Goal: Transaction & Acquisition: Purchase product/service

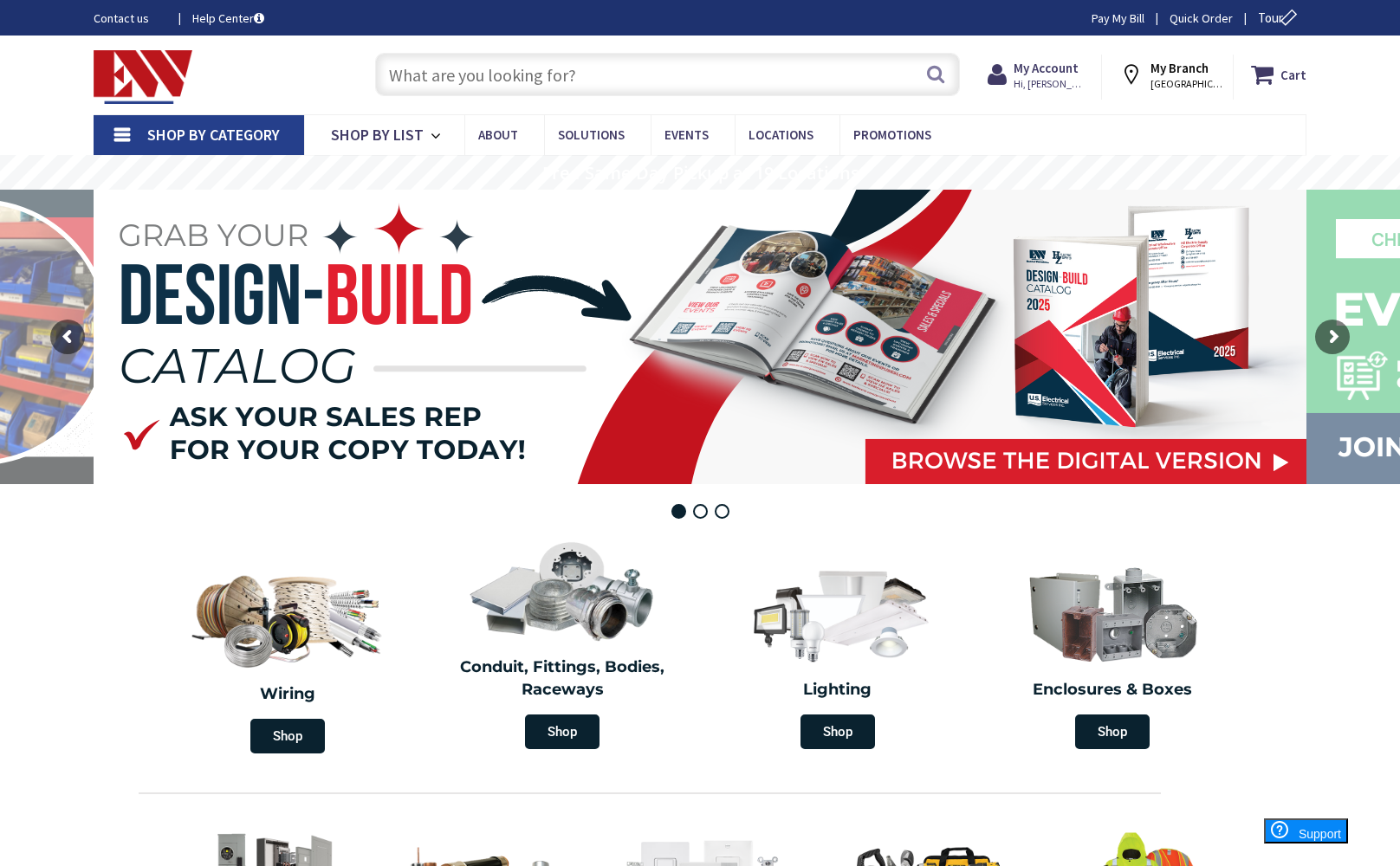
click at [729, 71] on input "text" at bounding box center [667, 75] width 585 height 43
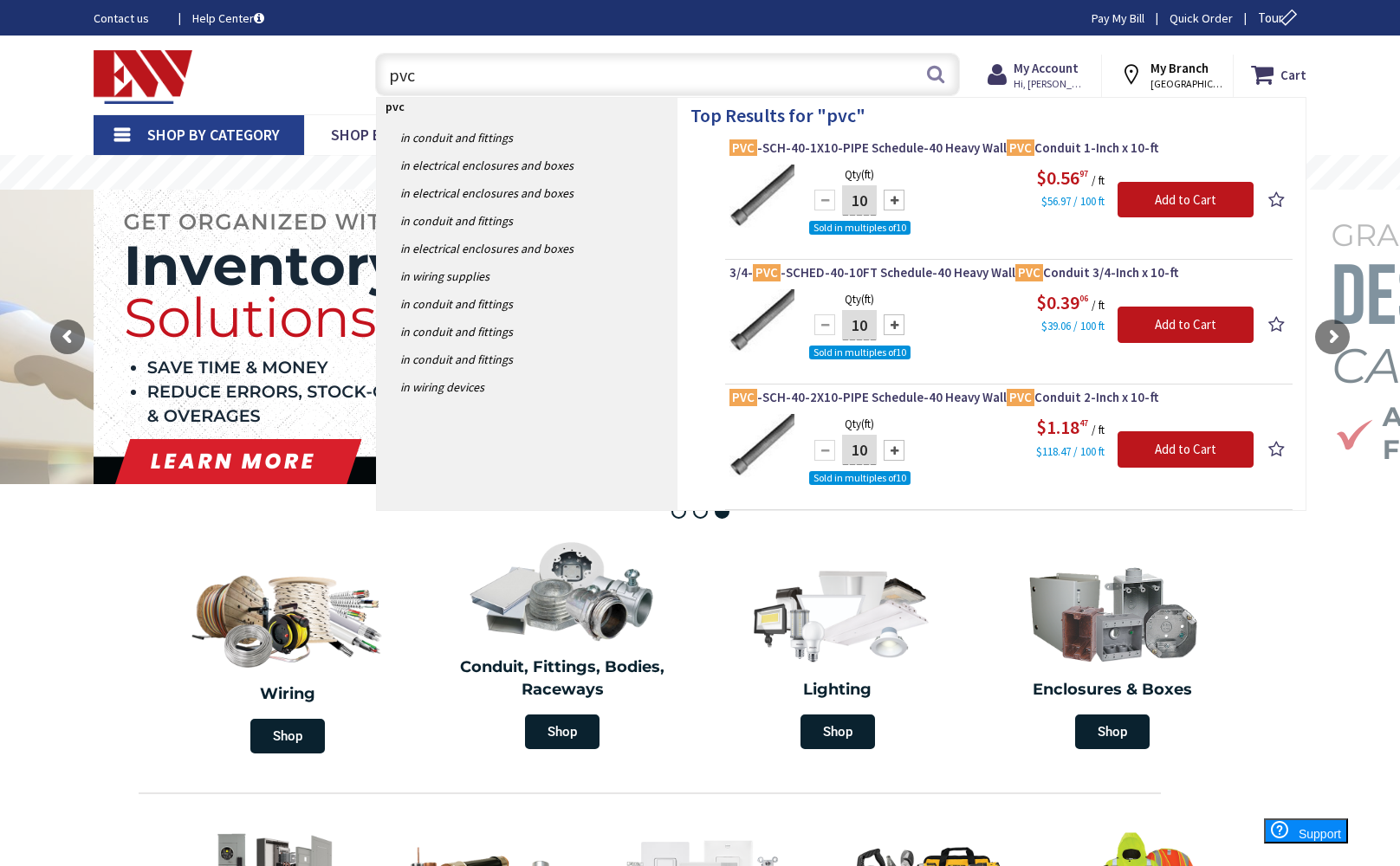
type input "pvc"
drag, startPoint x: 852, startPoint y: 200, endPoint x: 887, endPoint y: 201, distance: 35.0
click at [887, 201] on div "10" at bounding box center [859, 200] width 104 height 34
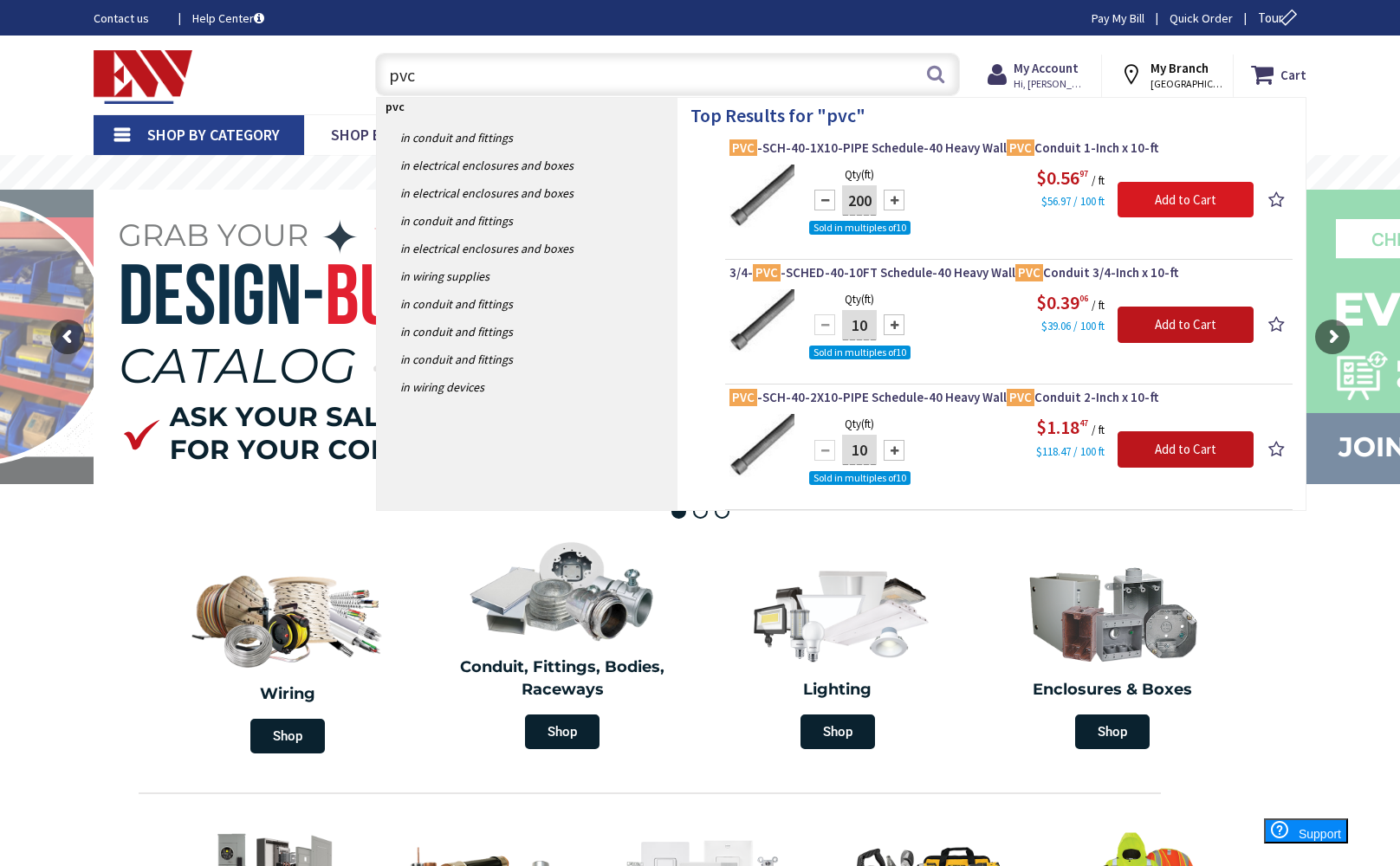
type input "200"
click at [1171, 203] on input "Add to Cart" at bounding box center [1185, 200] width 136 height 36
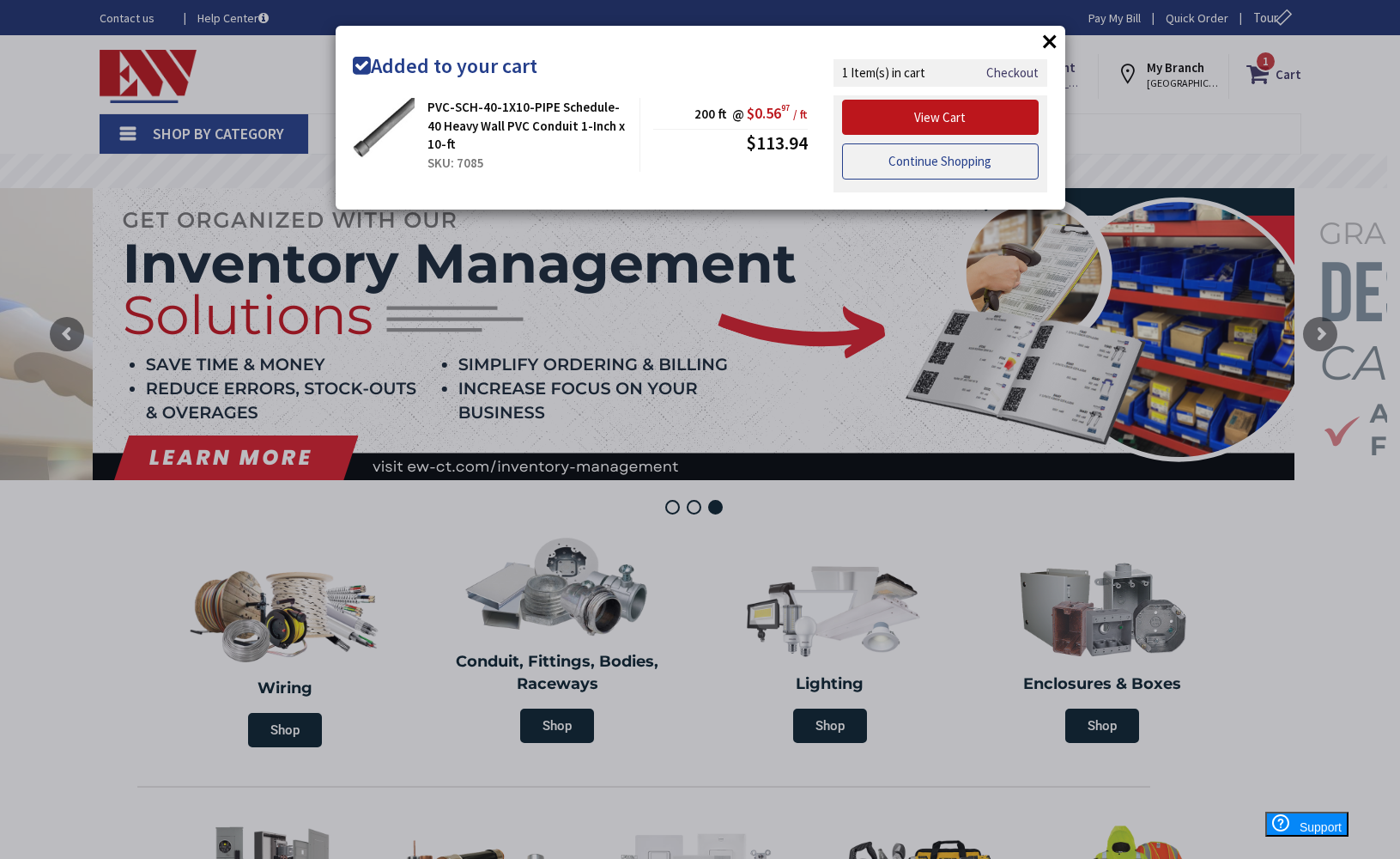
click at [915, 162] on link "Continue Shopping" at bounding box center [941, 161] width 197 height 36
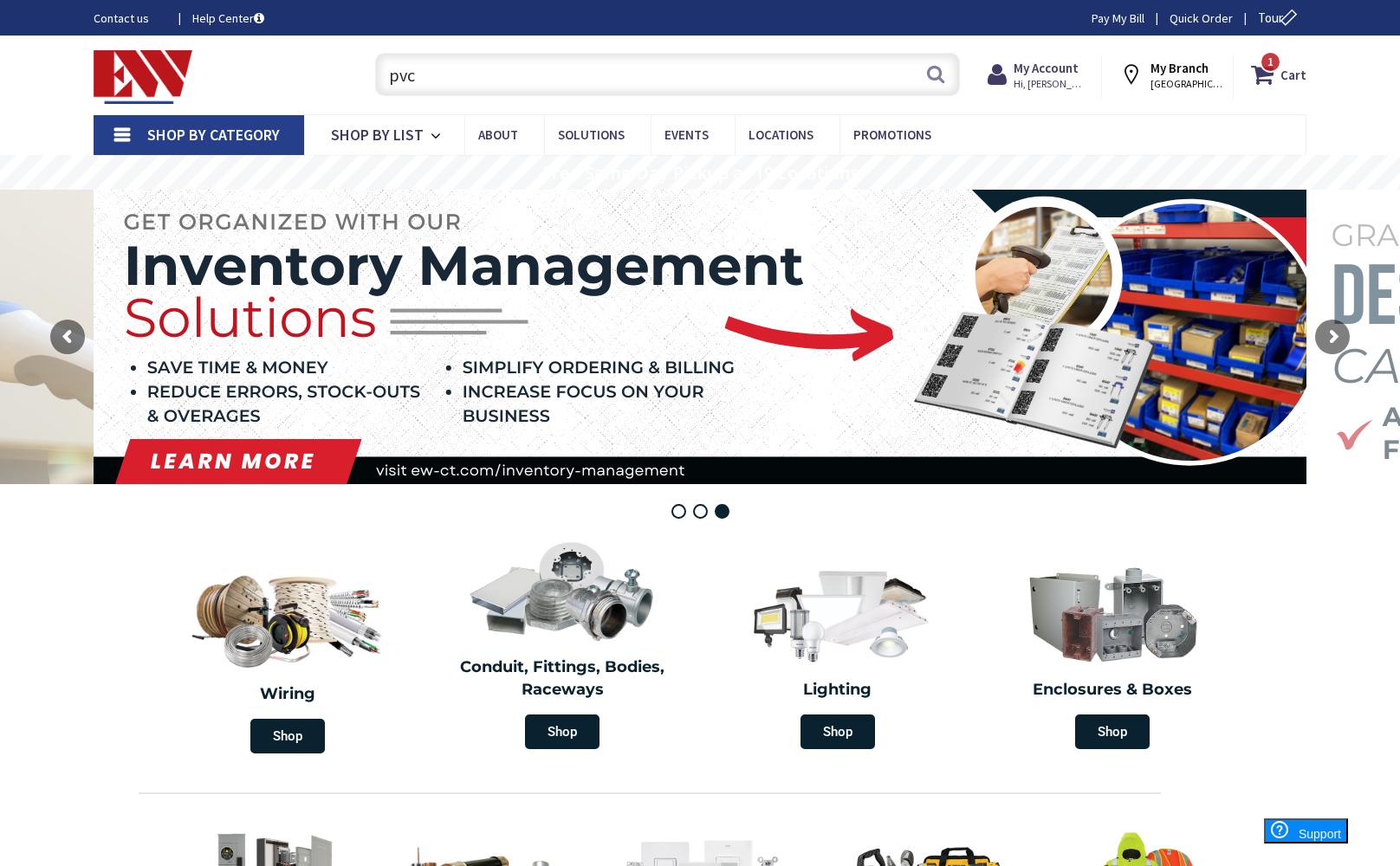
click at [650, 83] on input "pvc" at bounding box center [667, 75] width 585 height 43
type input "p"
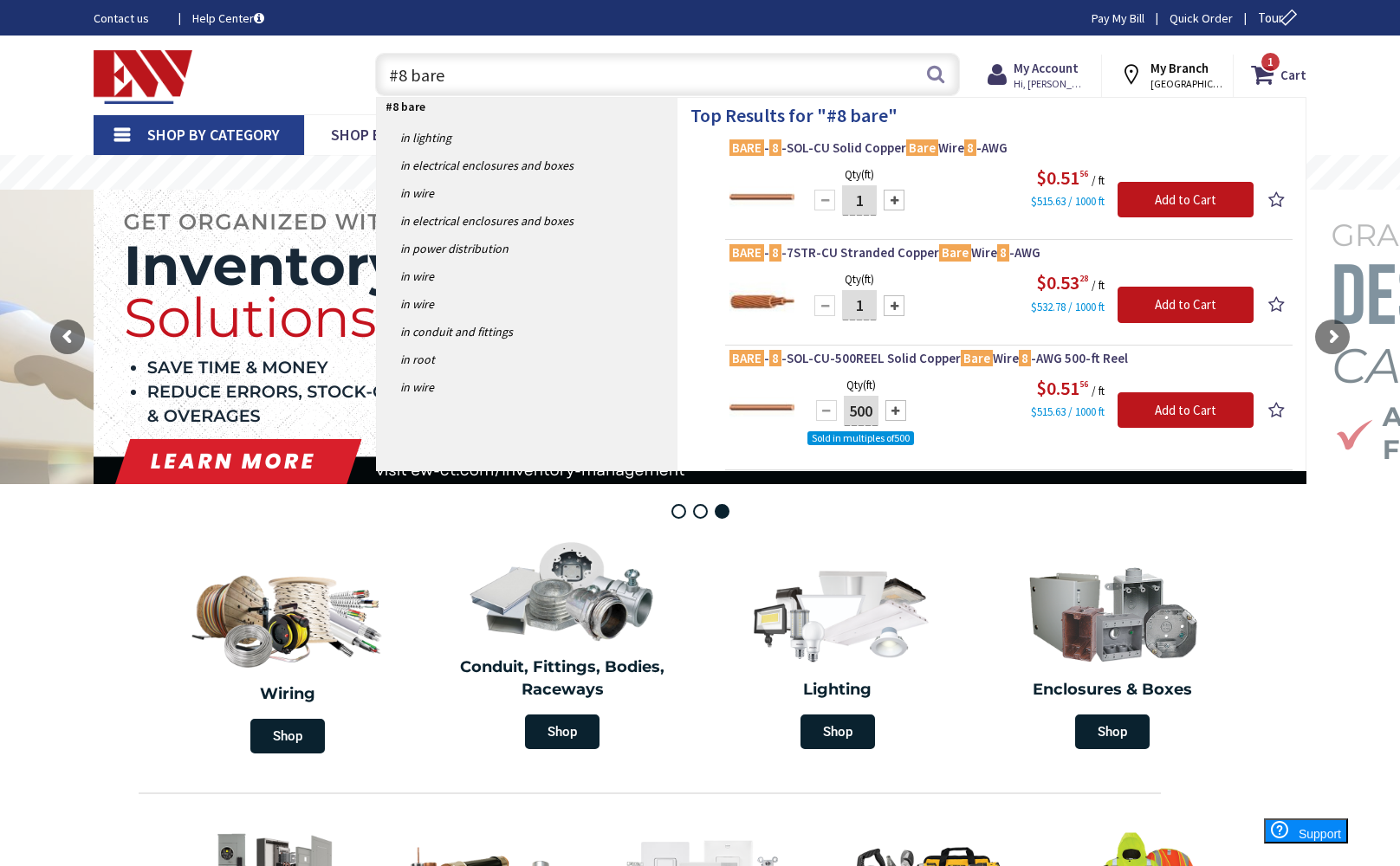
type input "#8 bare"
drag, startPoint x: 853, startPoint y: 196, endPoint x: 912, endPoint y: 207, distance: 60.0
click at [912, 207] on div "Qty (ft) 1 Please select a quantity Add to Cart $0.51 56 / ft $515.63 / 1000 ft" at bounding box center [1030, 187] width 446 height 46
type input "200"
click at [1198, 201] on input "Add to Cart" at bounding box center [1185, 200] width 136 height 36
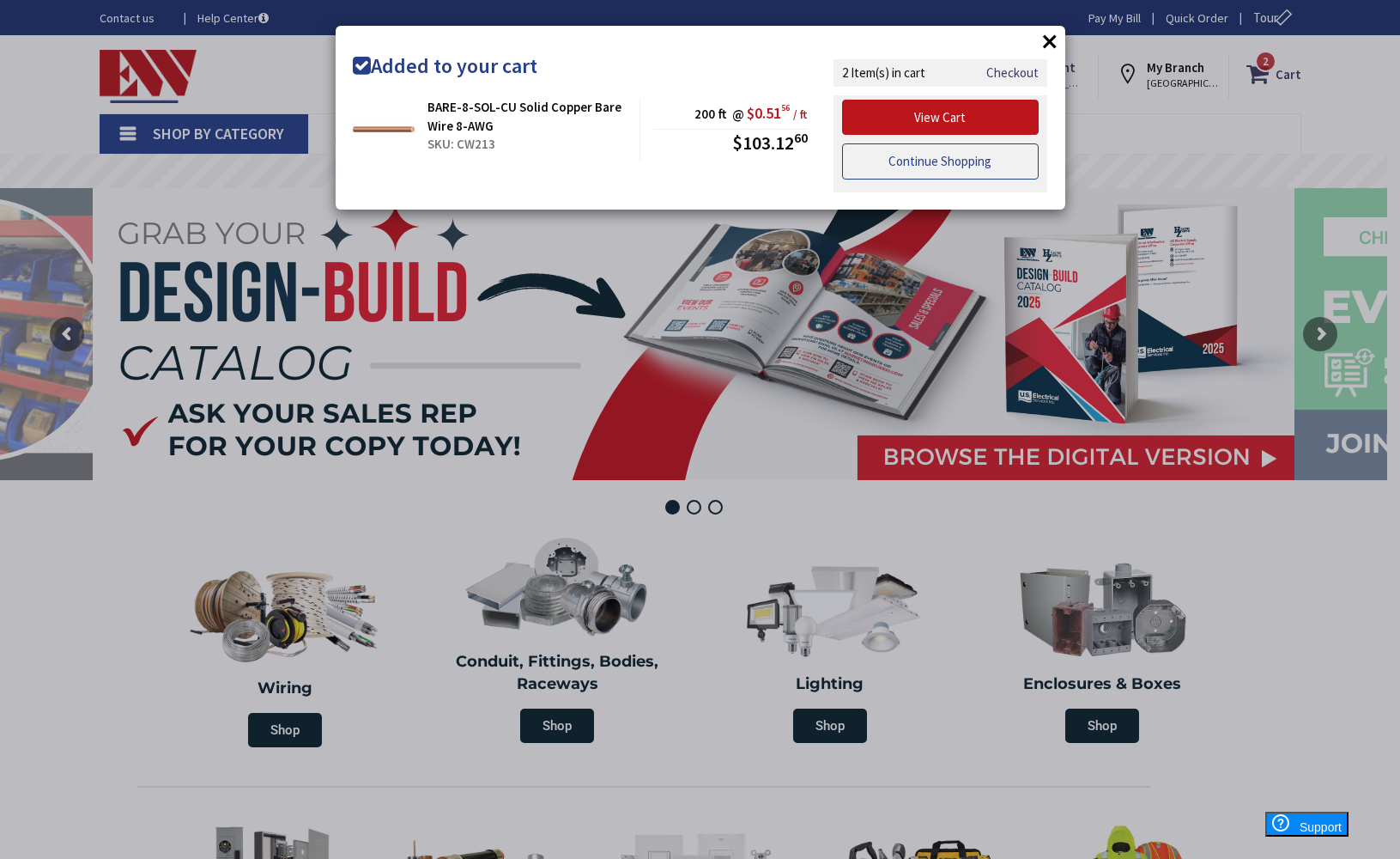
click at [938, 168] on link "Continue Shopping" at bounding box center [941, 161] width 197 height 36
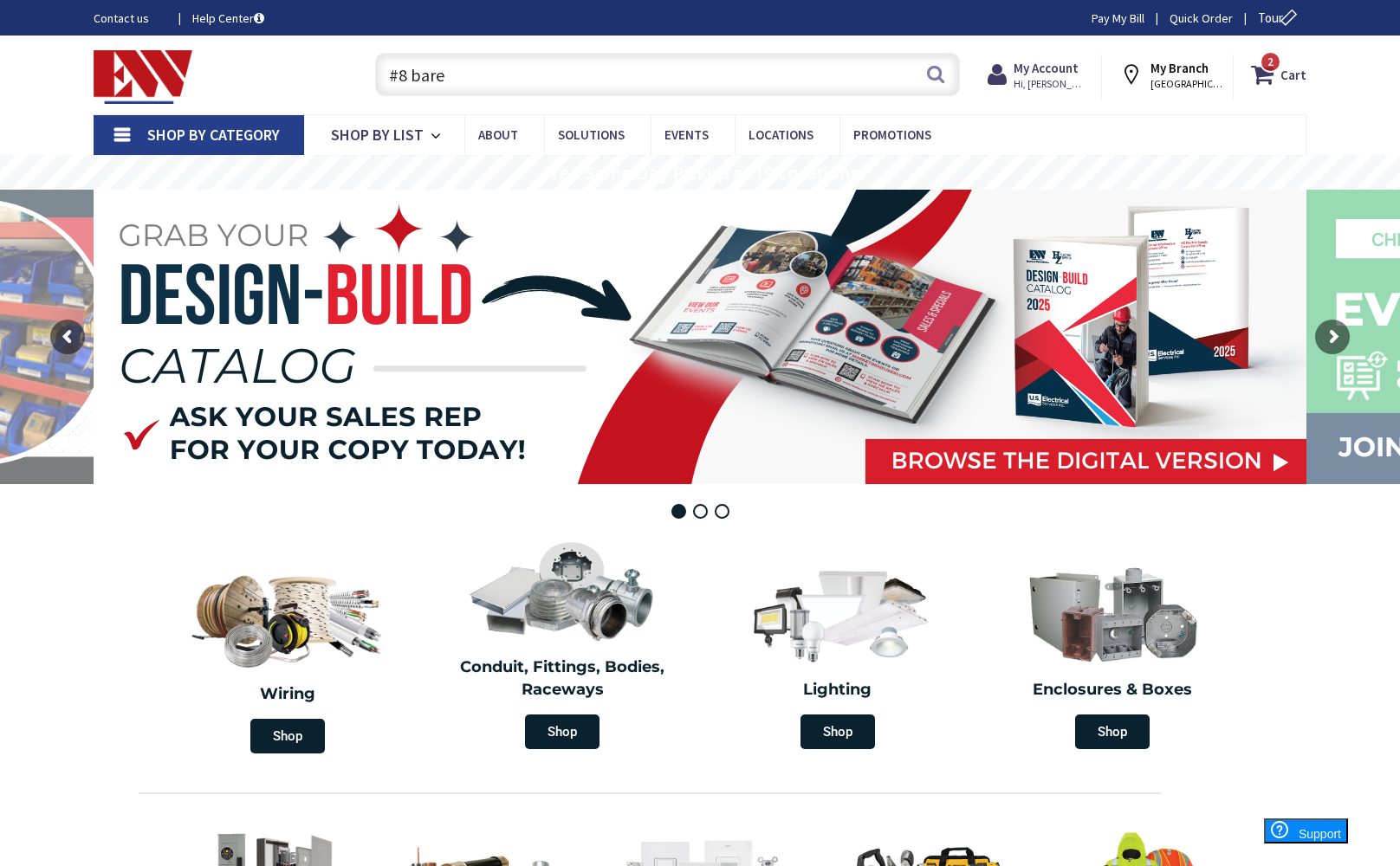
click at [696, 86] on input "#8 bare" at bounding box center [667, 75] width 585 height 43
type input "#"
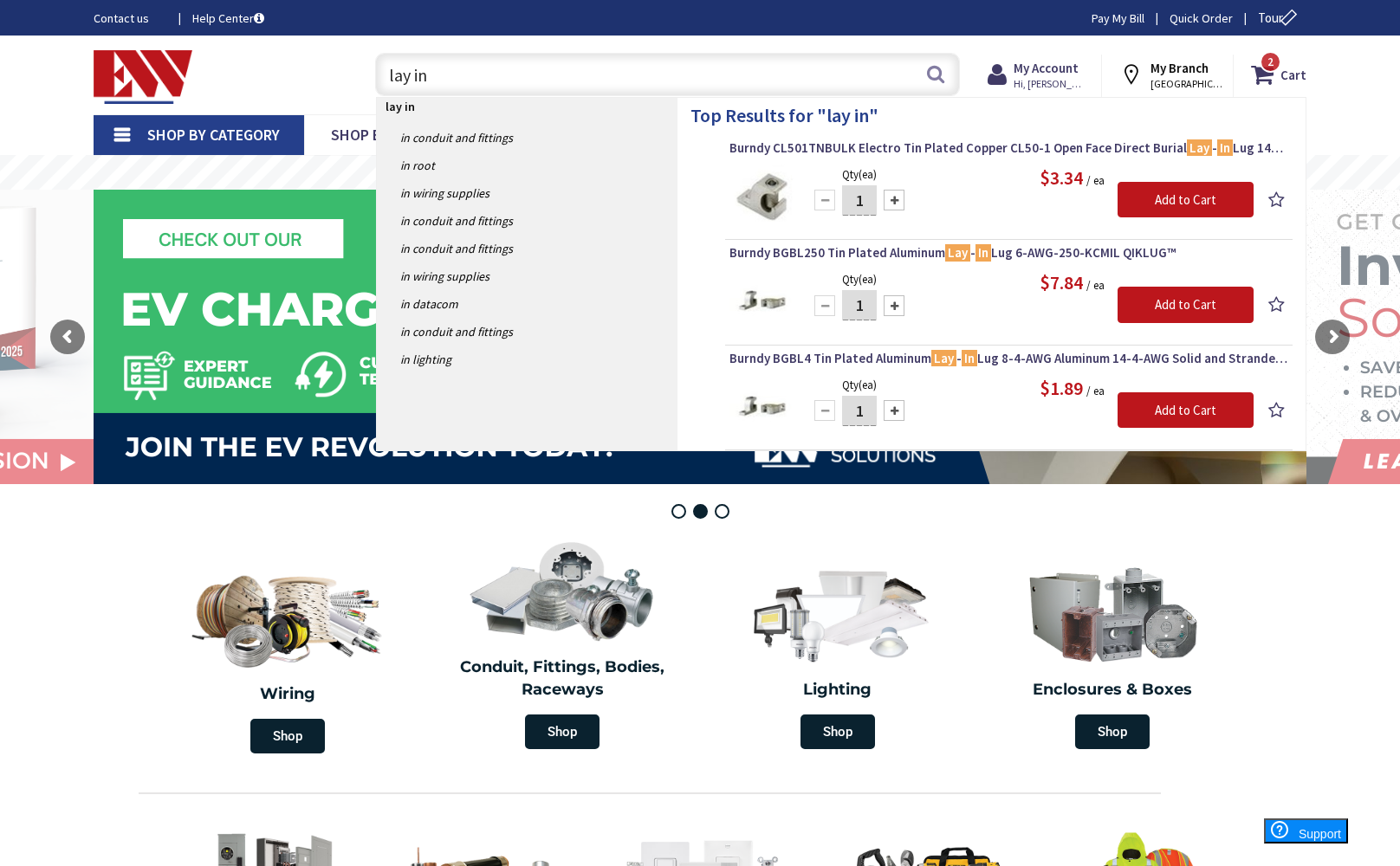
type input "lay in"
drag, startPoint x: 870, startPoint y: 201, endPoint x: 919, endPoint y: 208, distance: 49.5
click at [871, 200] on input "1" at bounding box center [859, 201] width 34 height 31
type input "10"
click at [1203, 203] on input "Add to Cart" at bounding box center [1185, 200] width 136 height 36
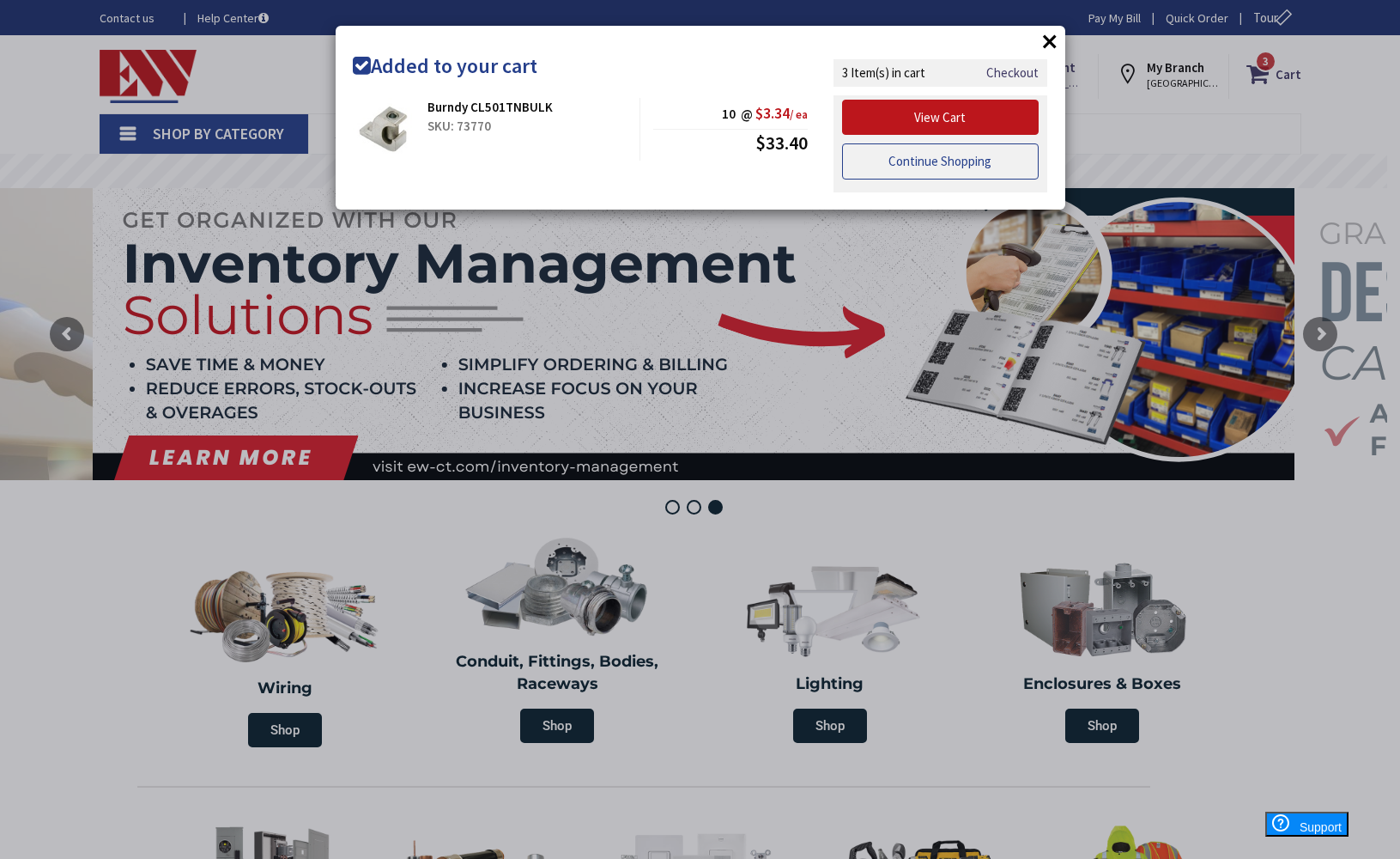
click at [954, 154] on link "Continue Shopping" at bounding box center [941, 161] width 197 height 36
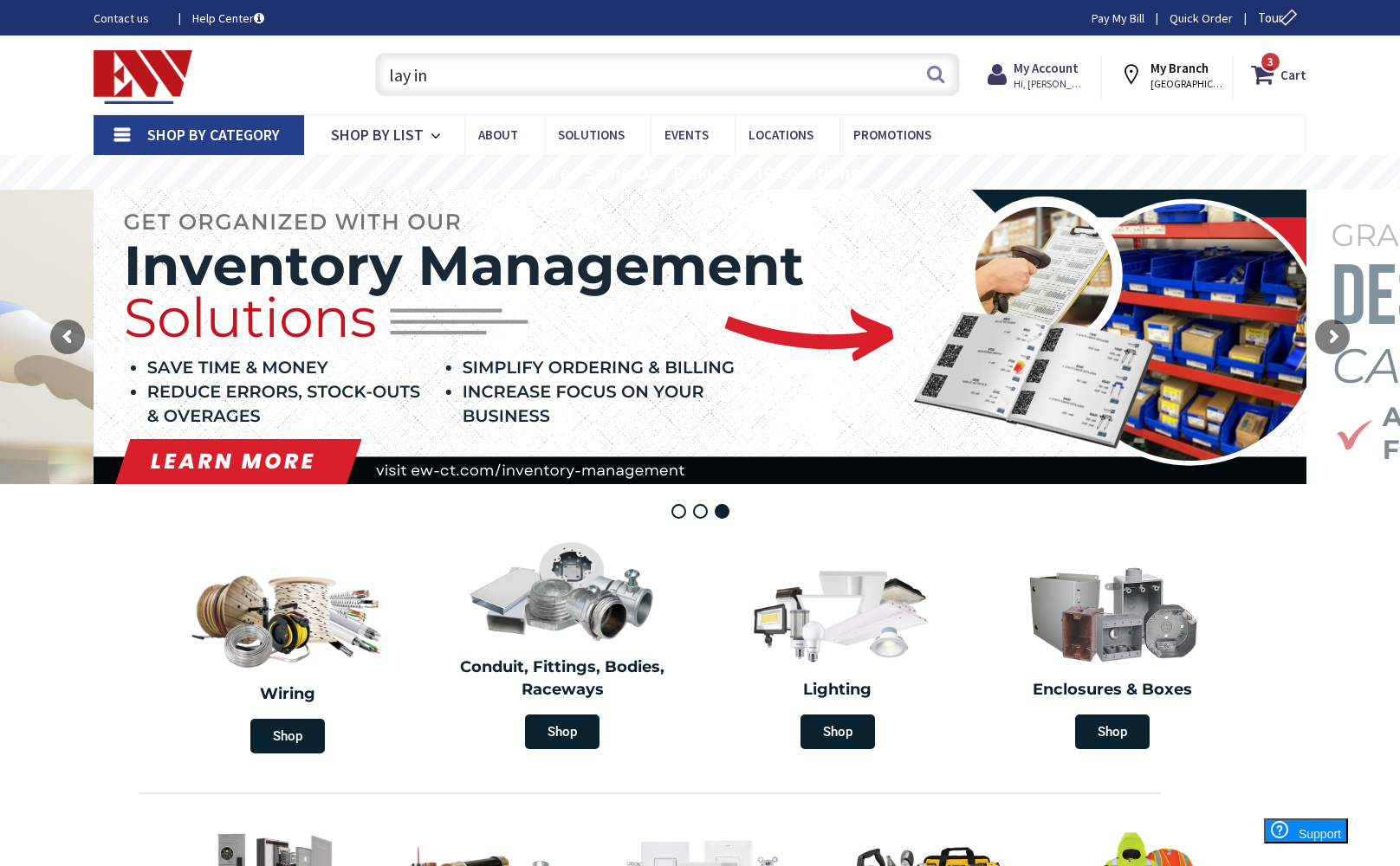
drag, startPoint x: 697, startPoint y: 75, endPoint x: 773, endPoint y: 102, distance: 80.7
click at [698, 75] on input "lay in" at bounding box center [667, 75] width 585 height 43
type input "l"
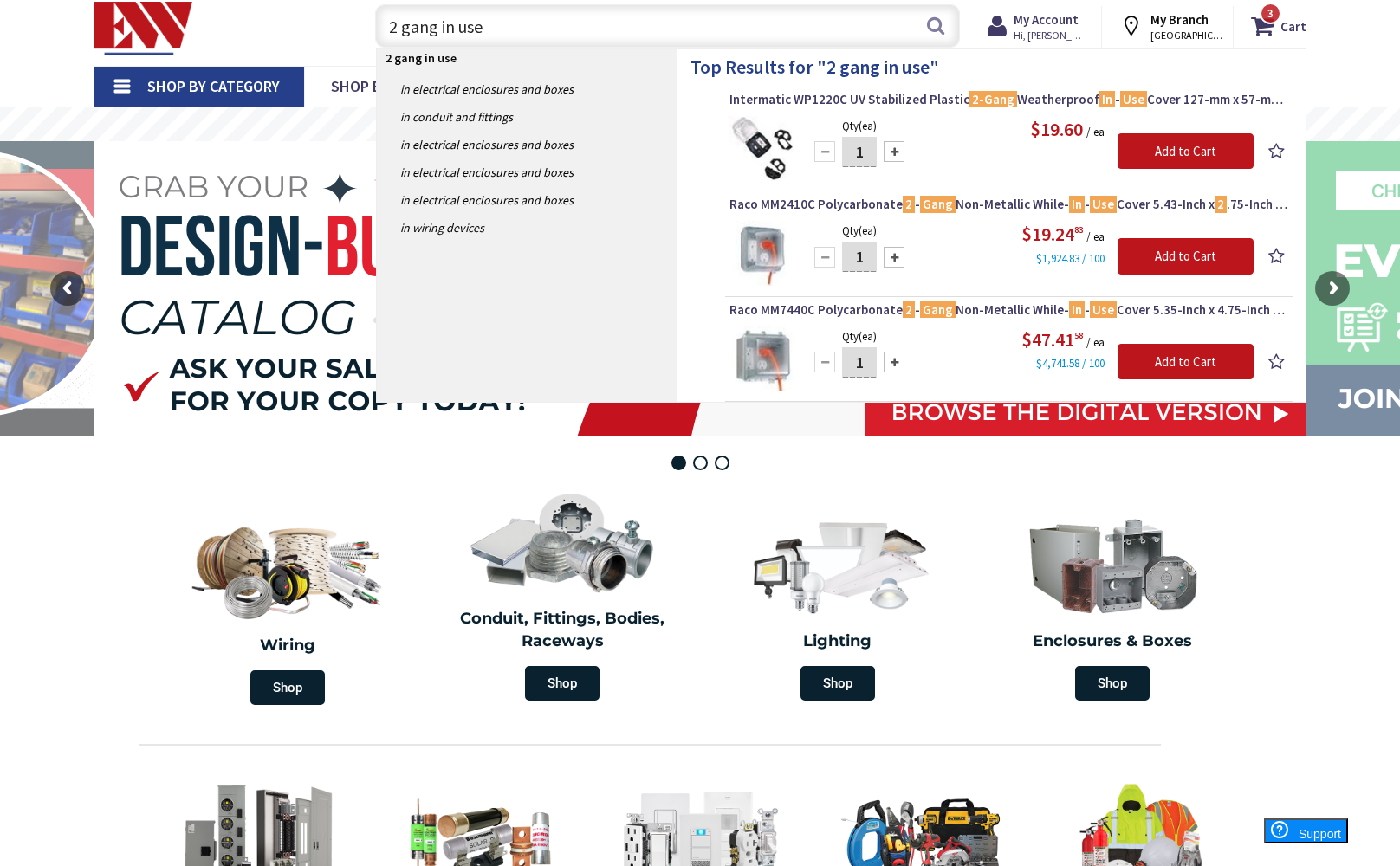
scroll to position [52, 0]
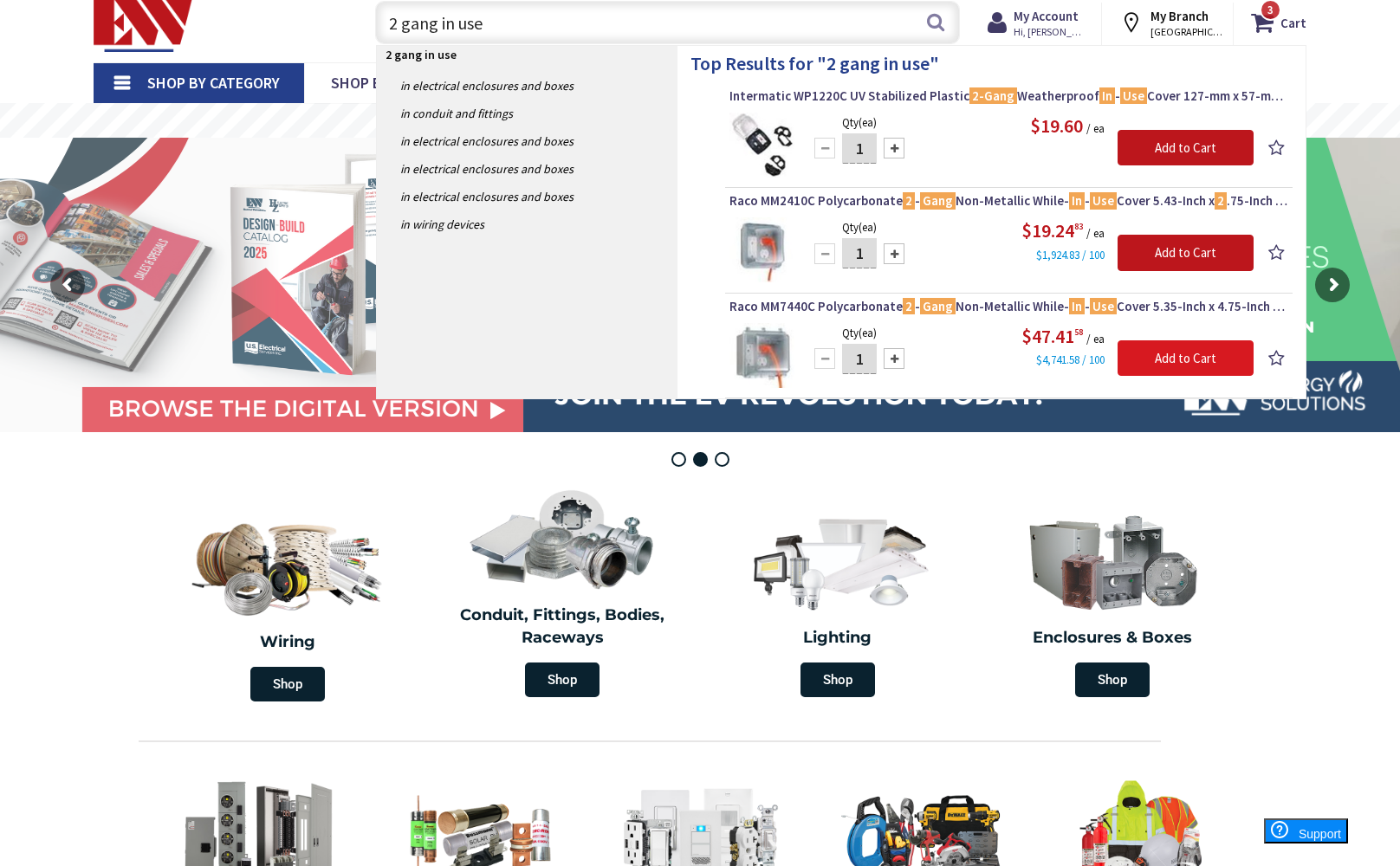
click at [1185, 351] on input "Add to Cart" at bounding box center [1185, 359] width 136 height 36
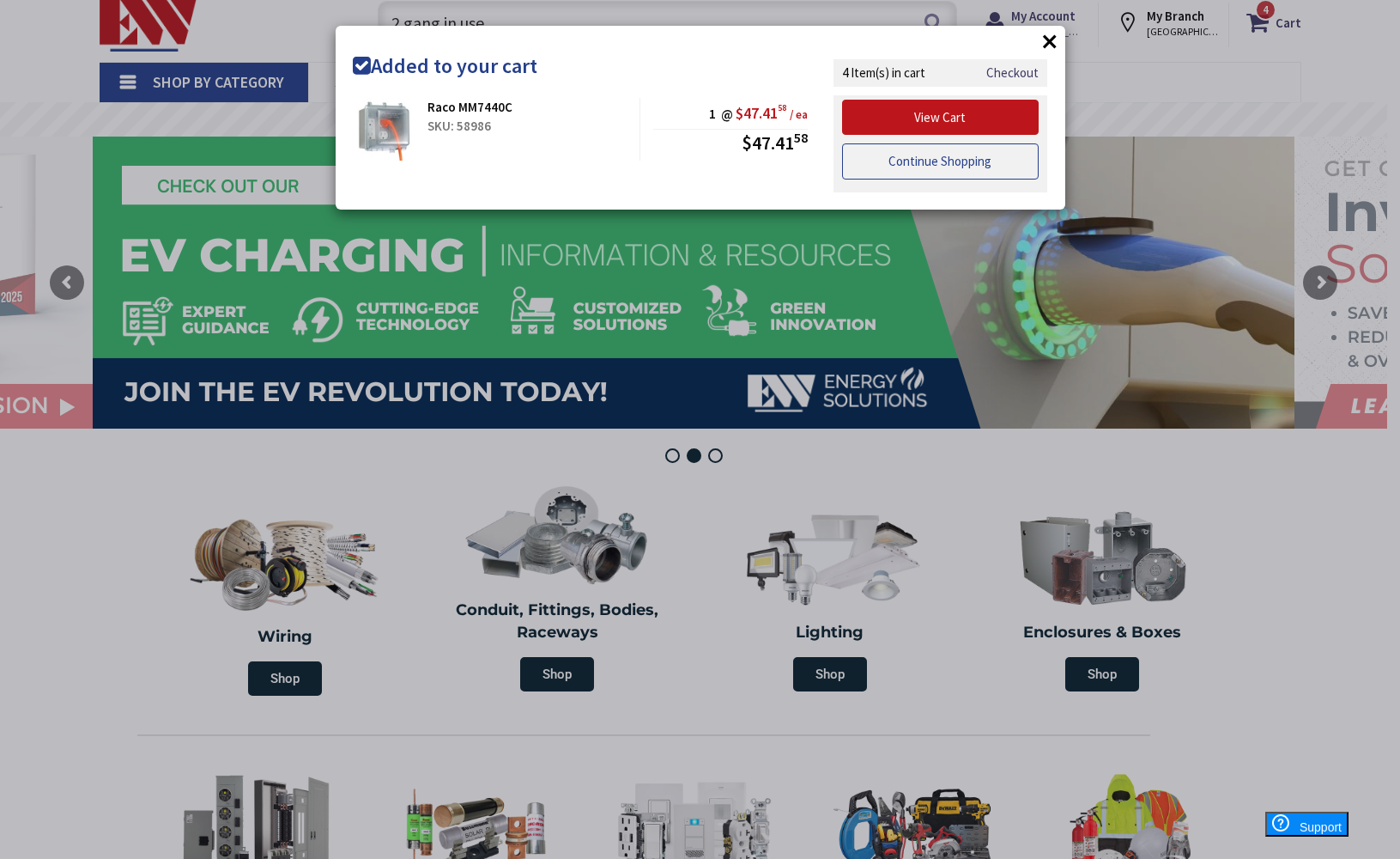
click at [977, 162] on link "Continue Shopping" at bounding box center [941, 161] width 197 height 36
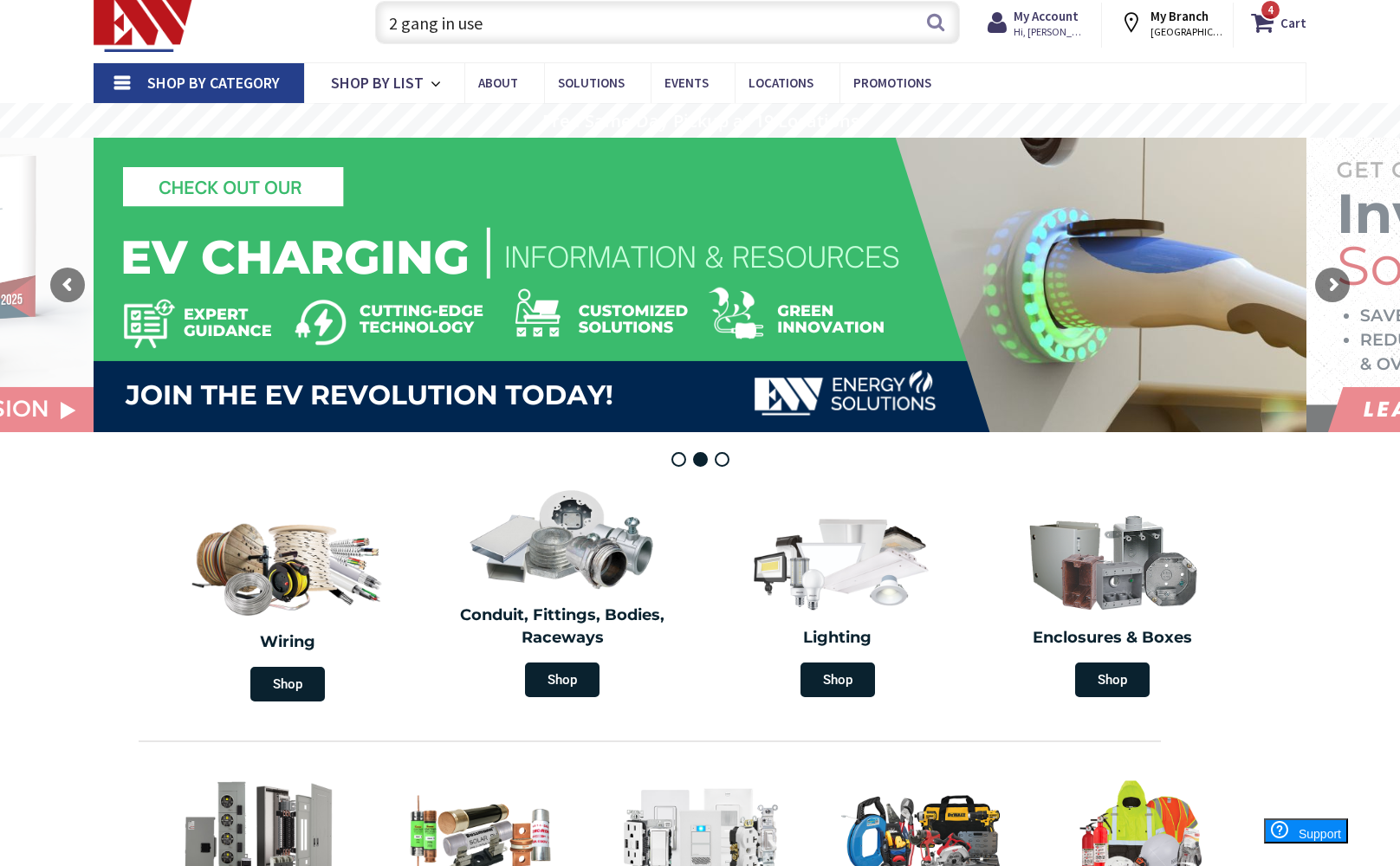
click at [649, 33] on input "2 gang in use" at bounding box center [667, 23] width 585 height 43
type input "2"
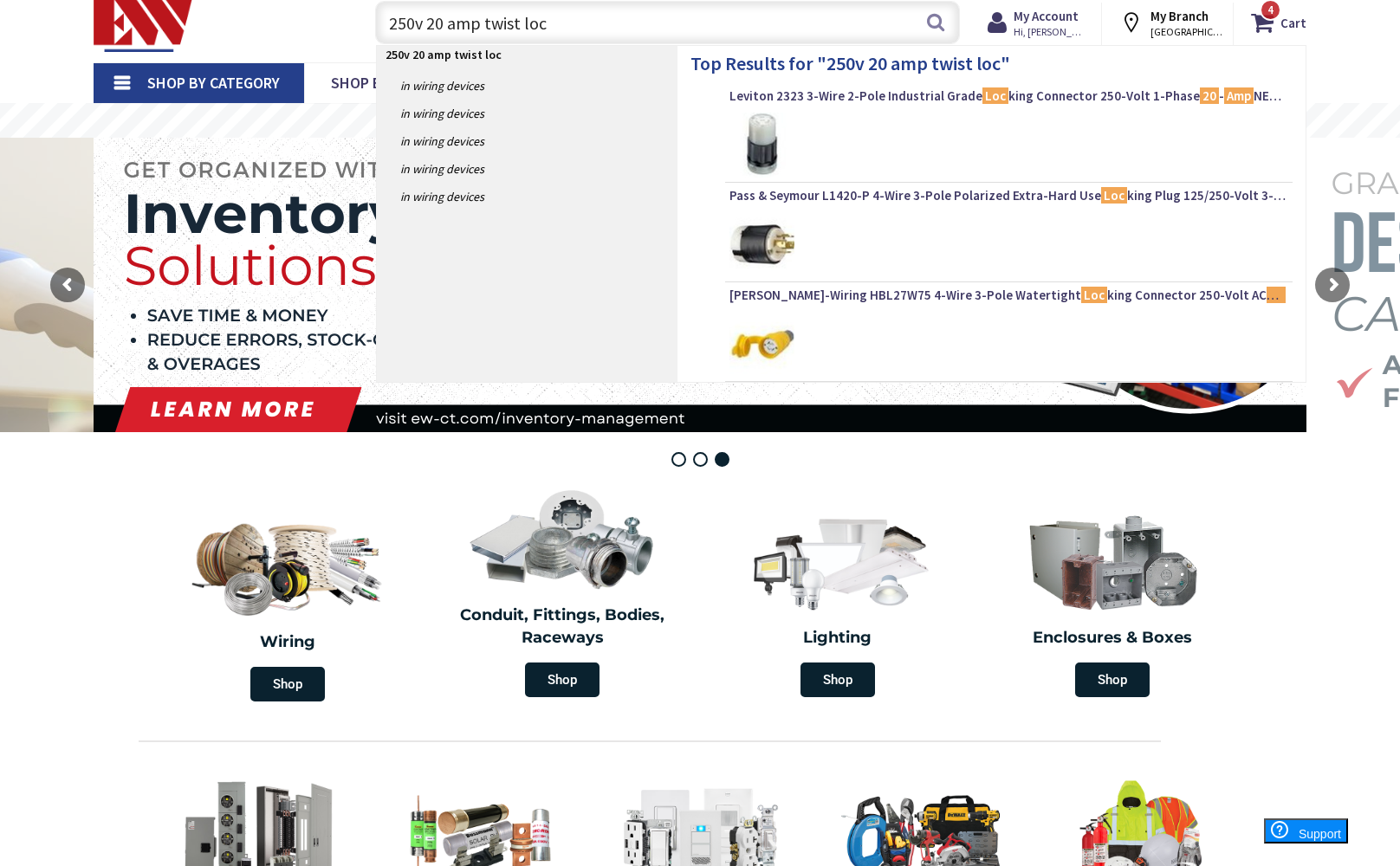
type input "250v 20 amp twist lock"
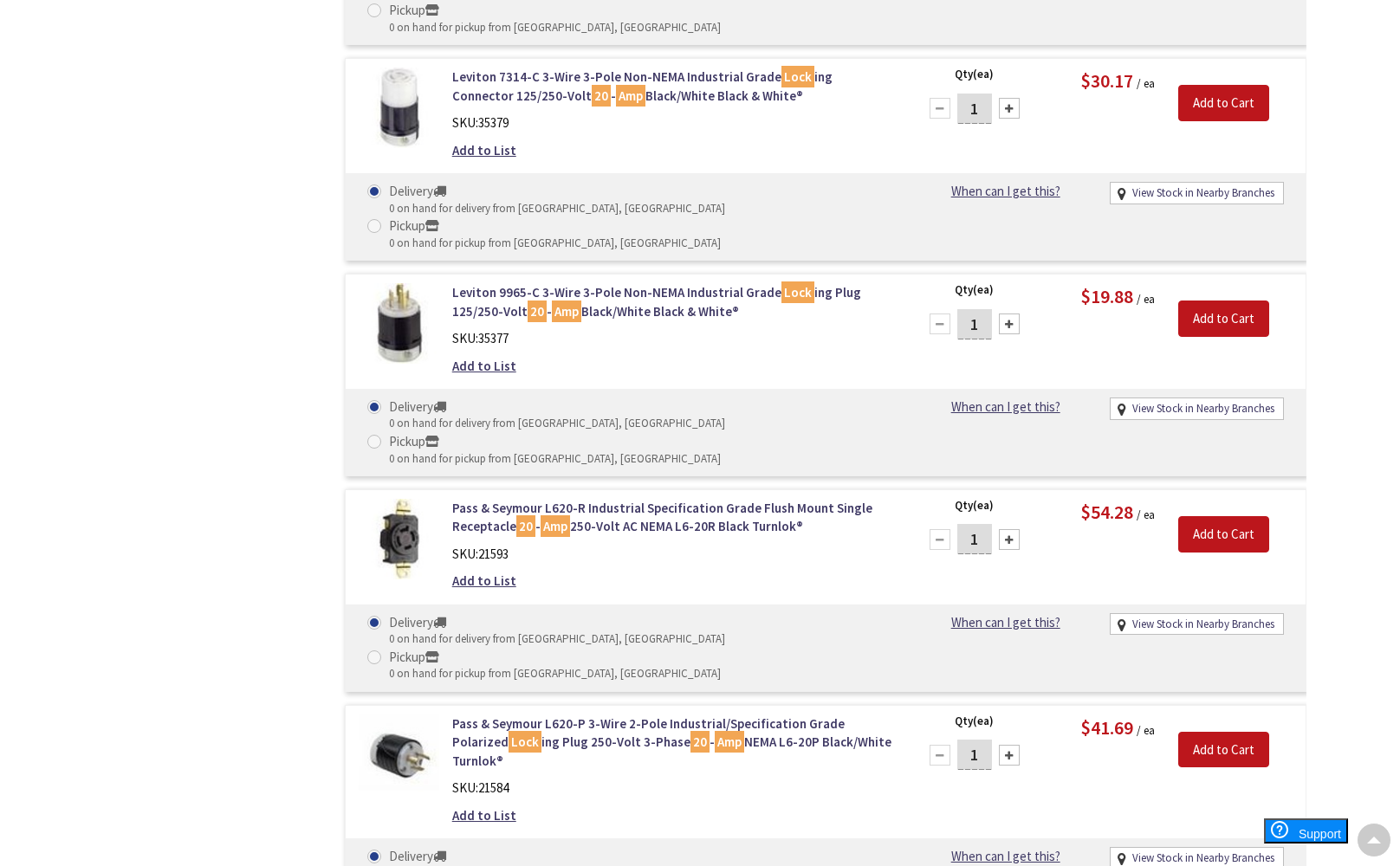
scroll to position [1784, 0]
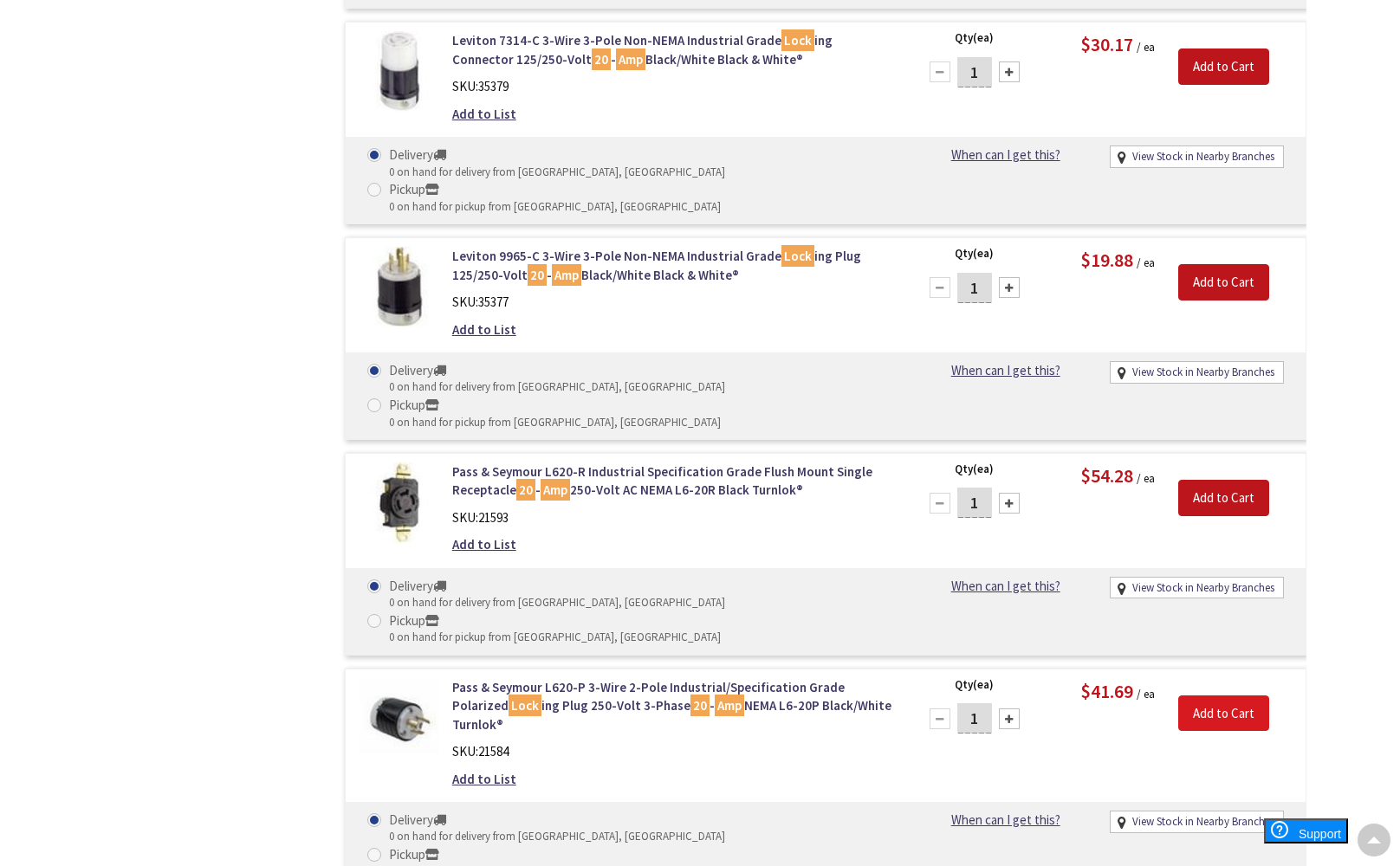
click at [1220, 696] on input "Add to Cart" at bounding box center [1223, 714] width 91 height 36
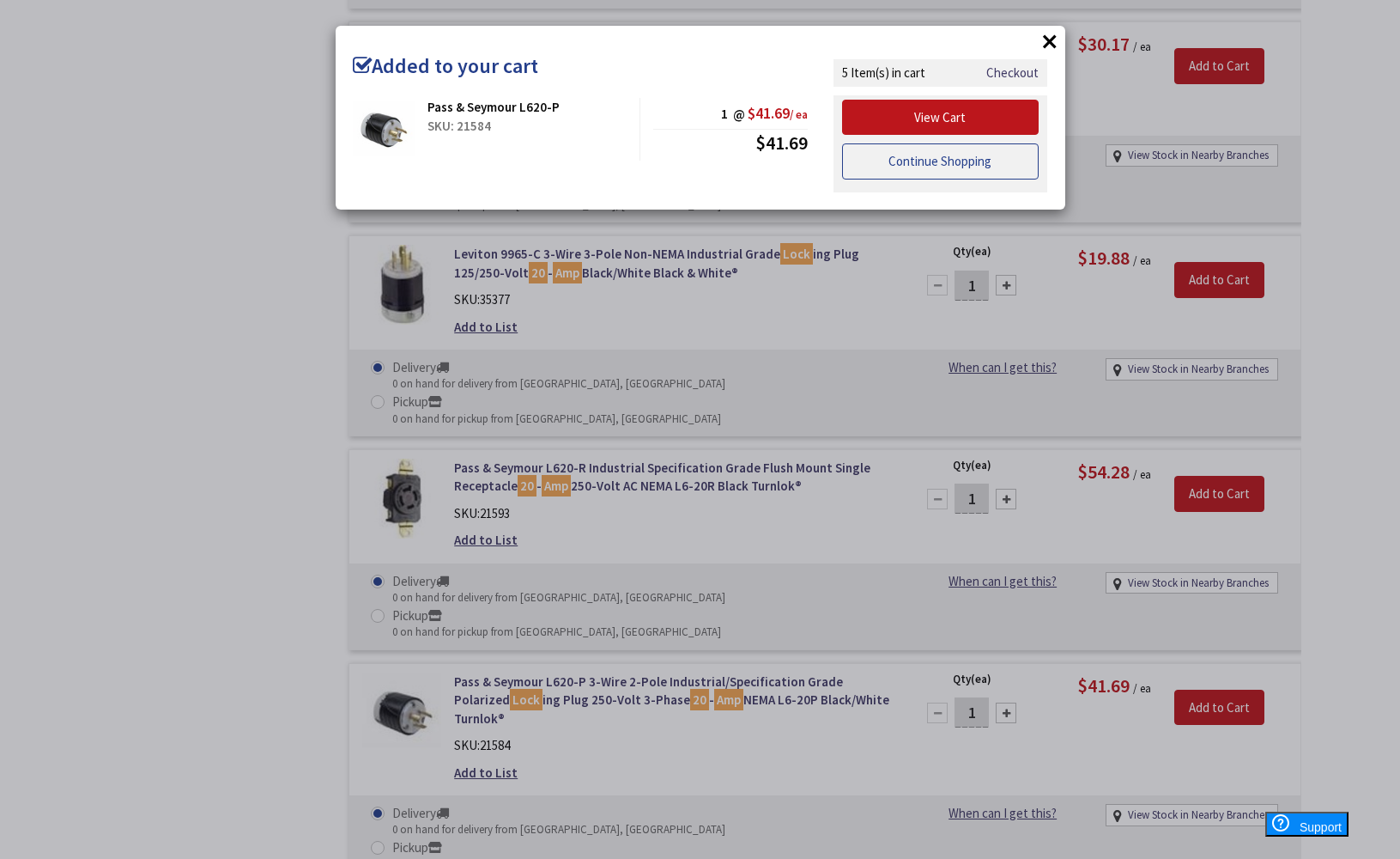
click at [960, 157] on link "Continue Shopping" at bounding box center [941, 161] width 197 height 36
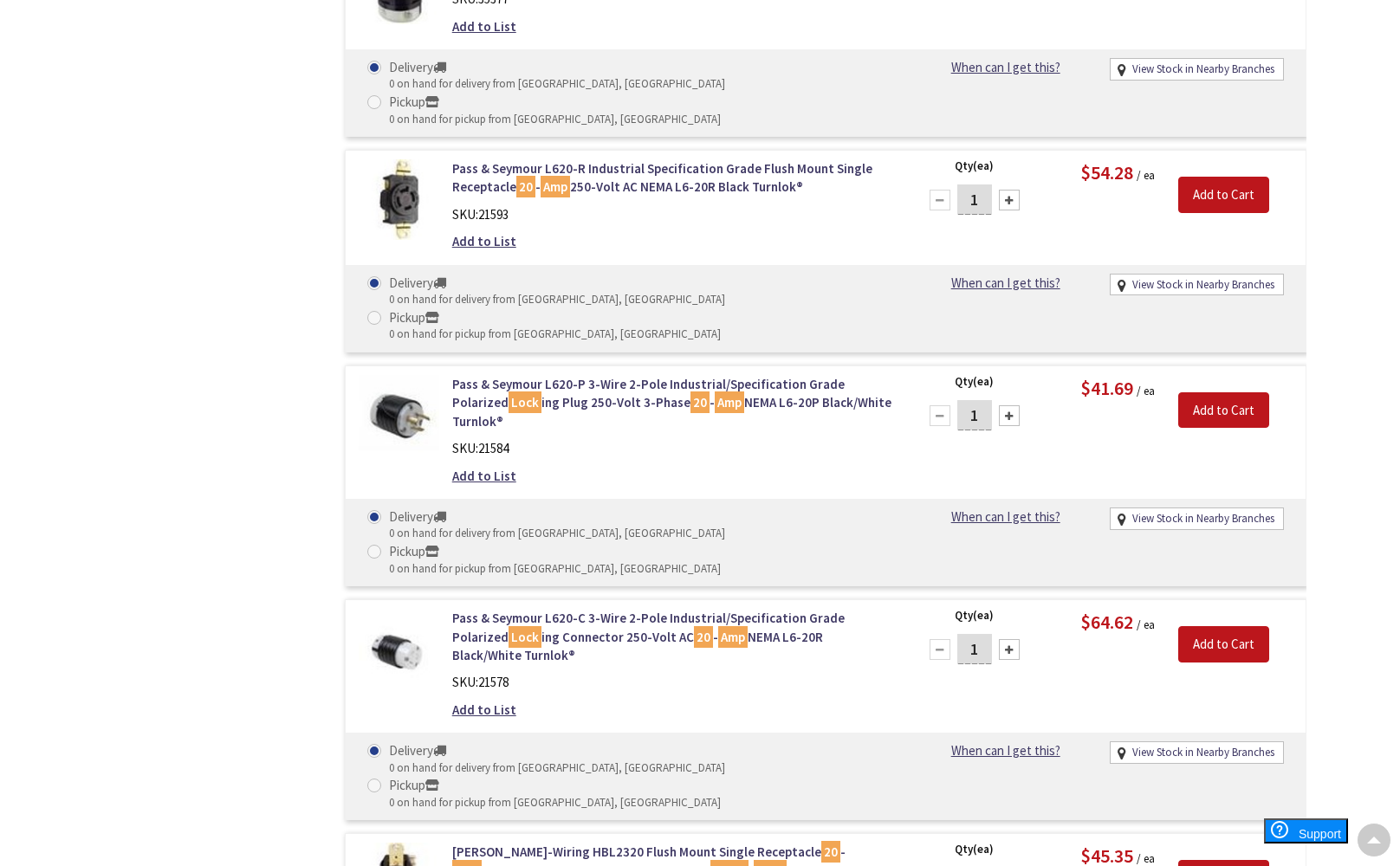
scroll to position [2091, 0]
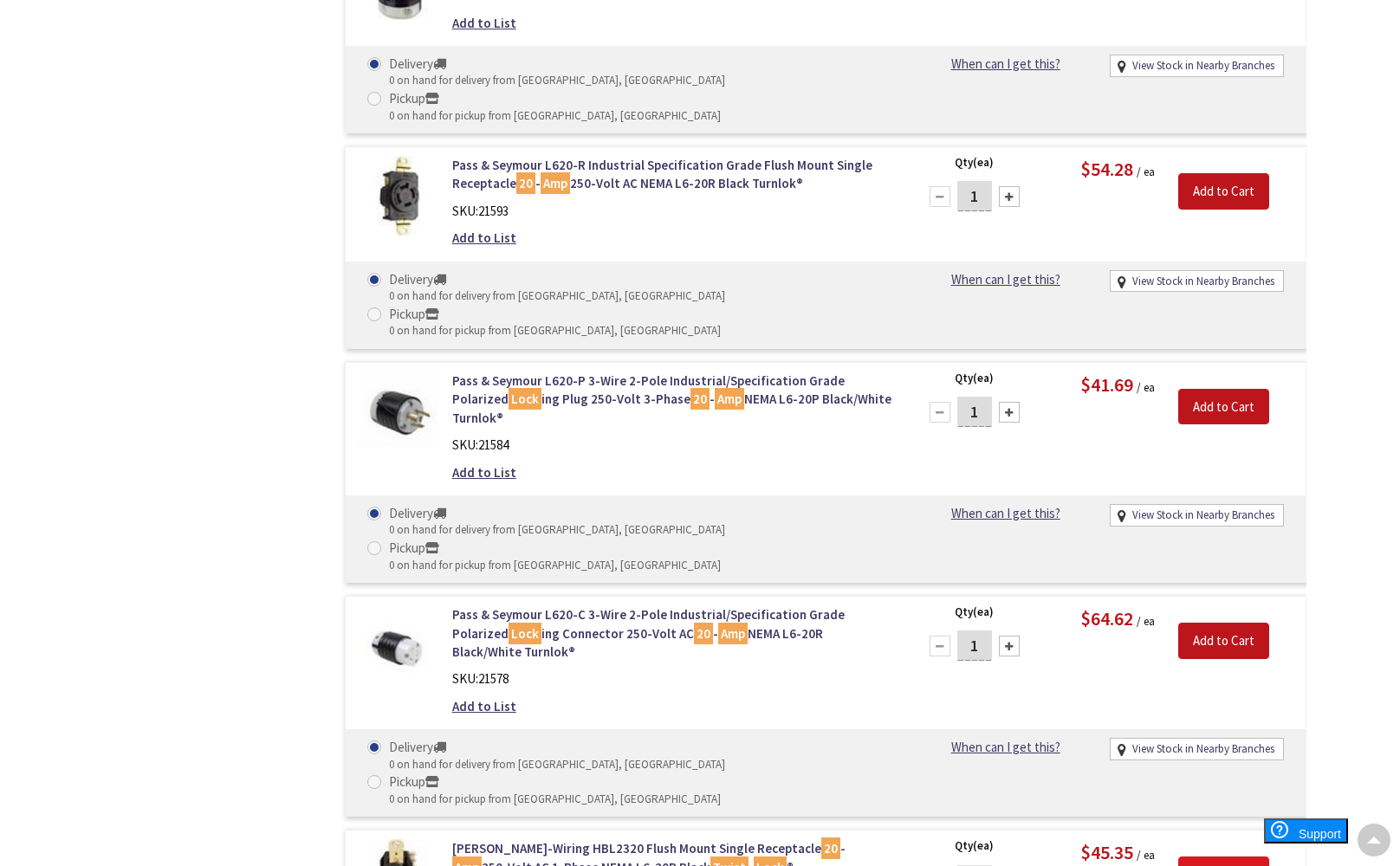
click at [1239, 856] on input "Add to Cart" at bounding box center [1223, 874] width 91 height 36
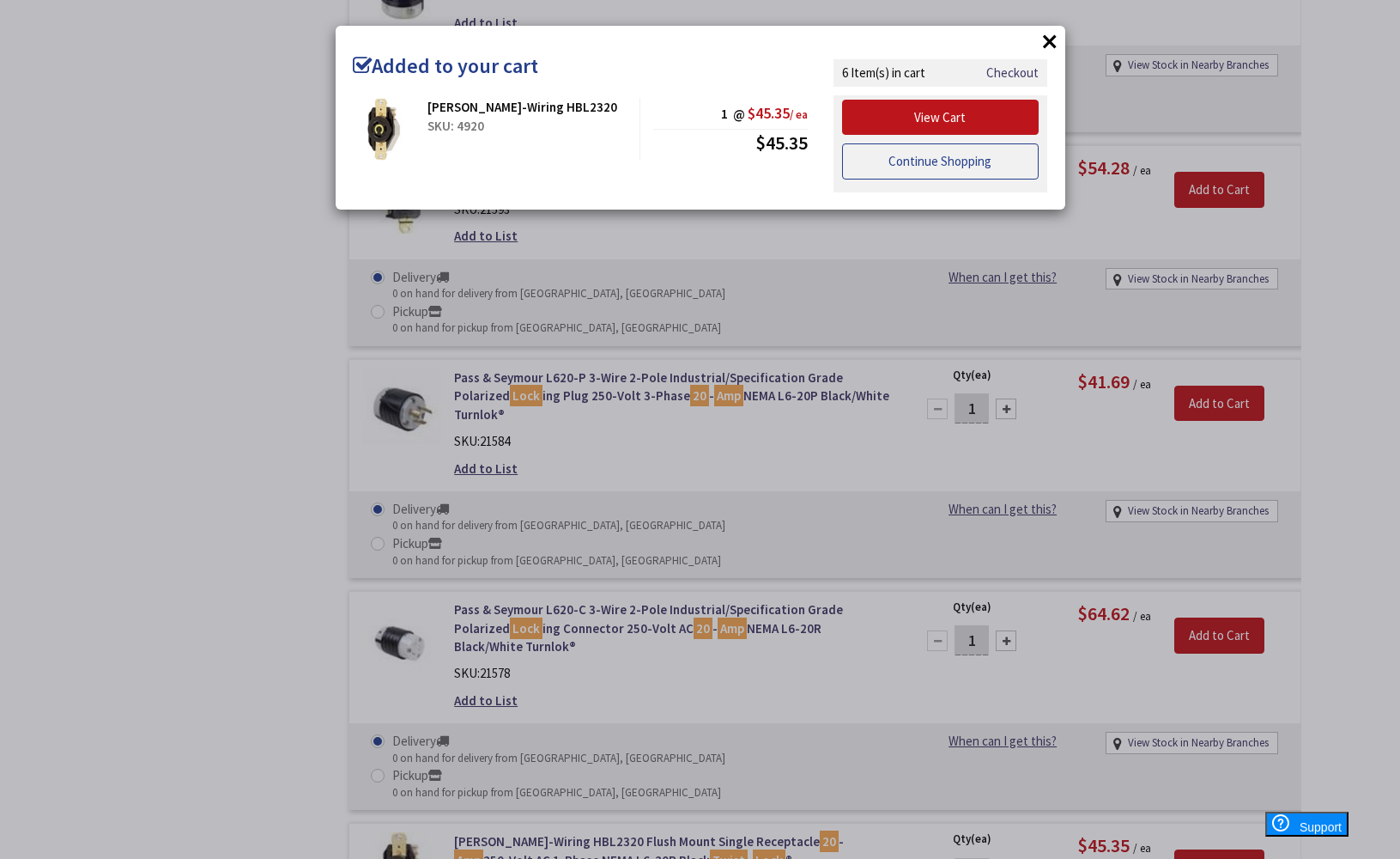
click at [991, 159] on link "Continue Shopping" at bounding box center [941, 161] width 197 height 36
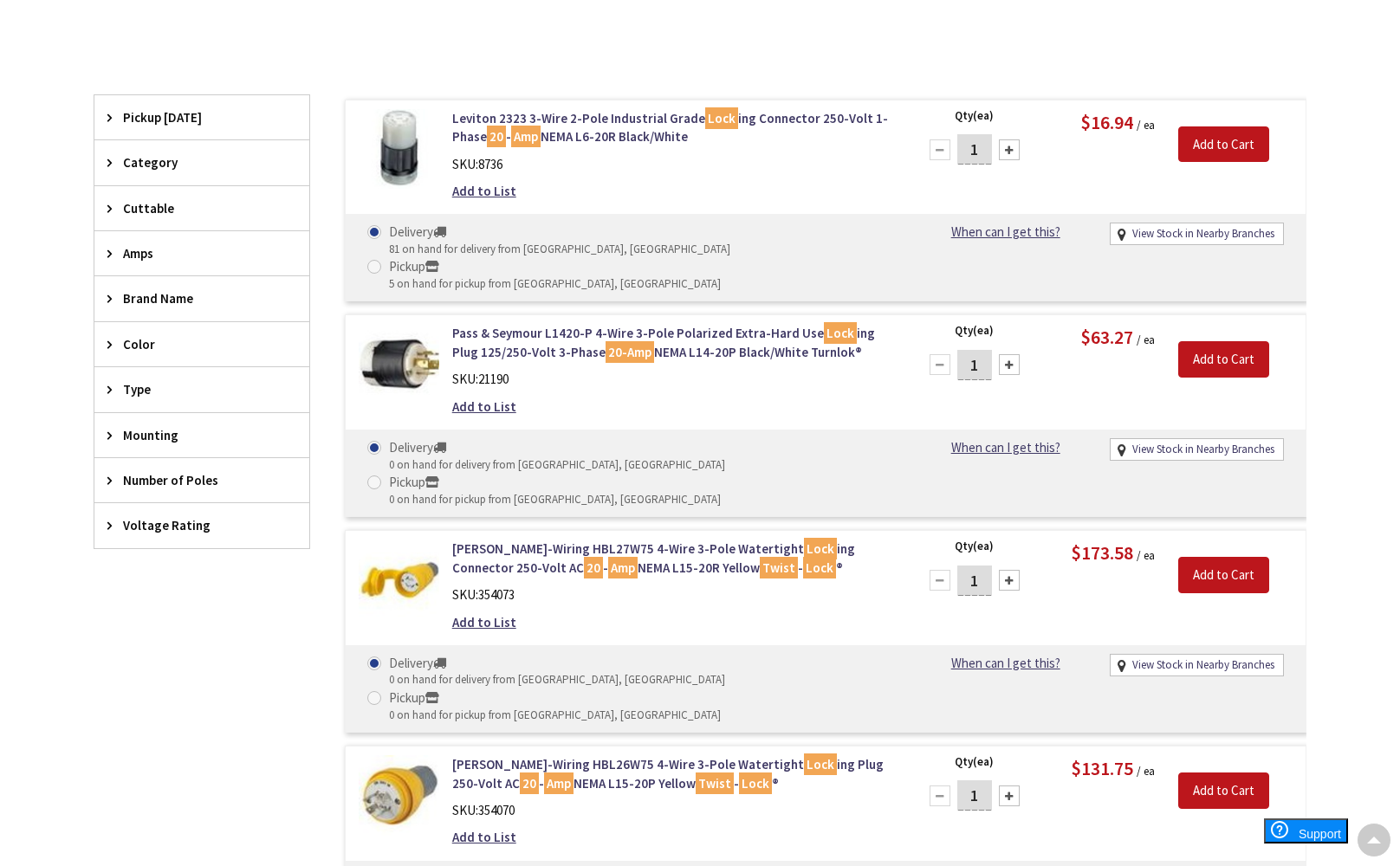
scroll to position [0, 0]
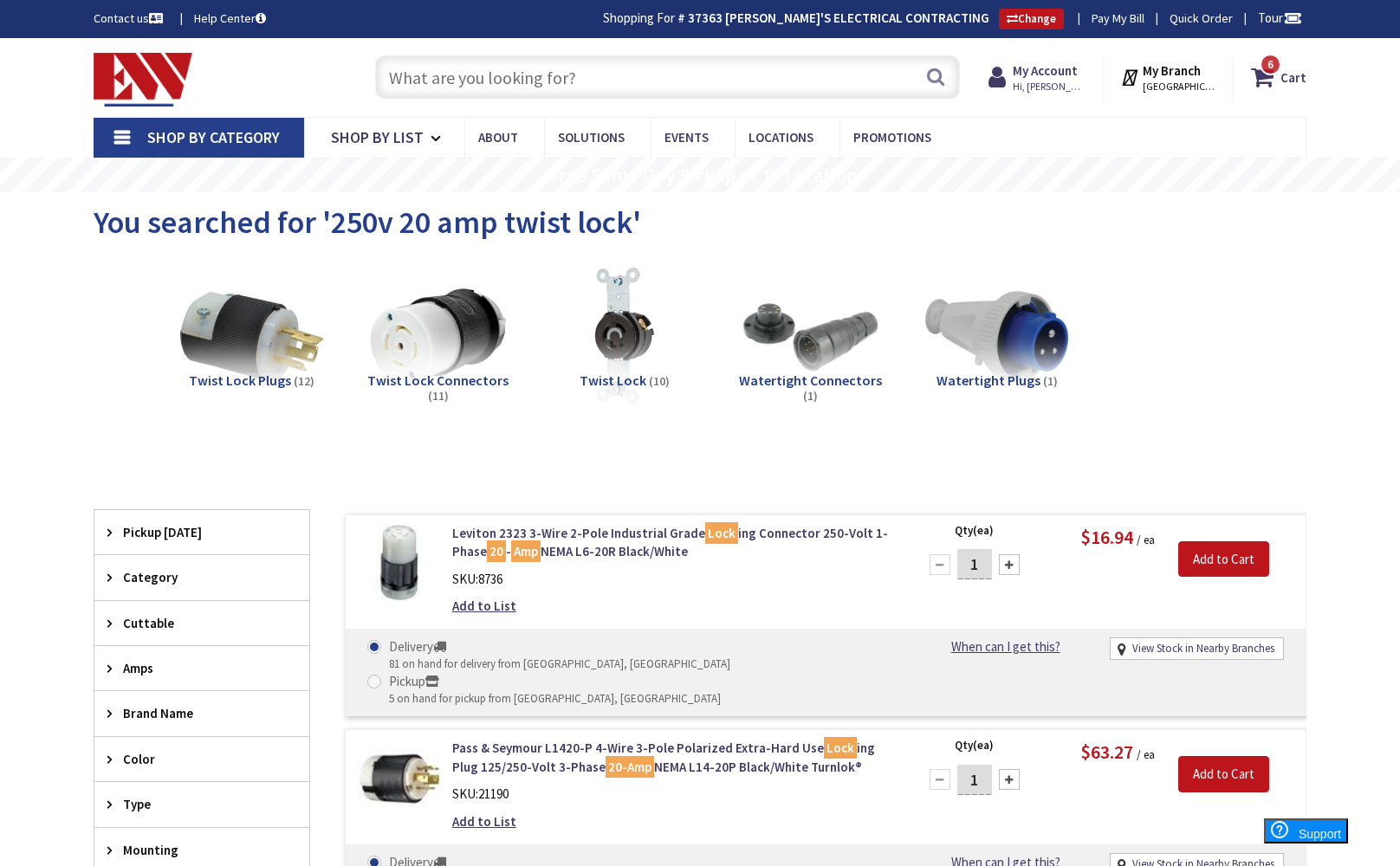
drag, startPoint x: 744, startPoint y: 70, endPoint x: 1171, endPoint y: 218, distance: 451.9
click at [746, 68] on input "text" at bounding box center [667, 77] width 585 height 43
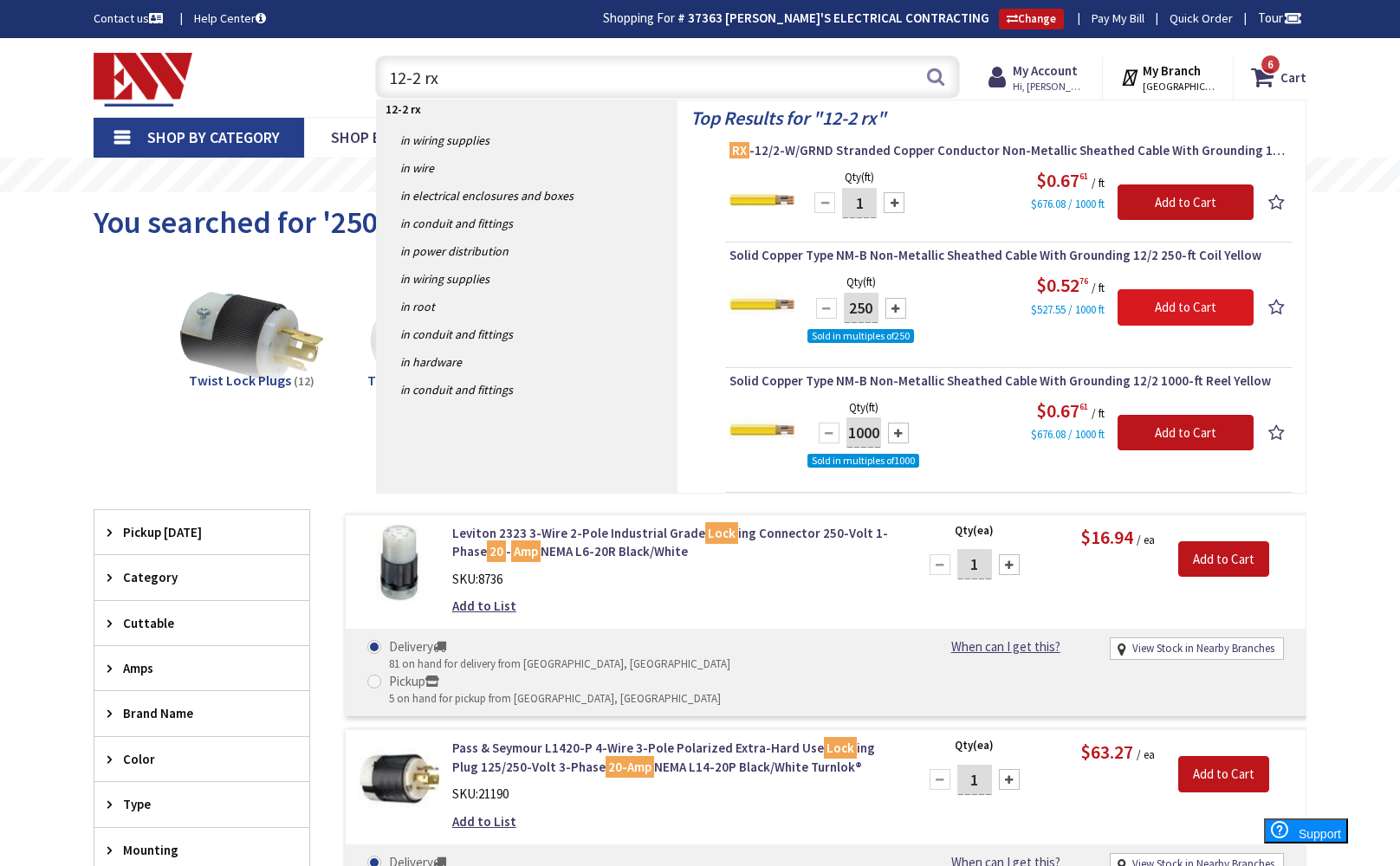
click at [1194, 305] on input "Add to Cart" at bounding box center [1185, 307] width 136 height 36
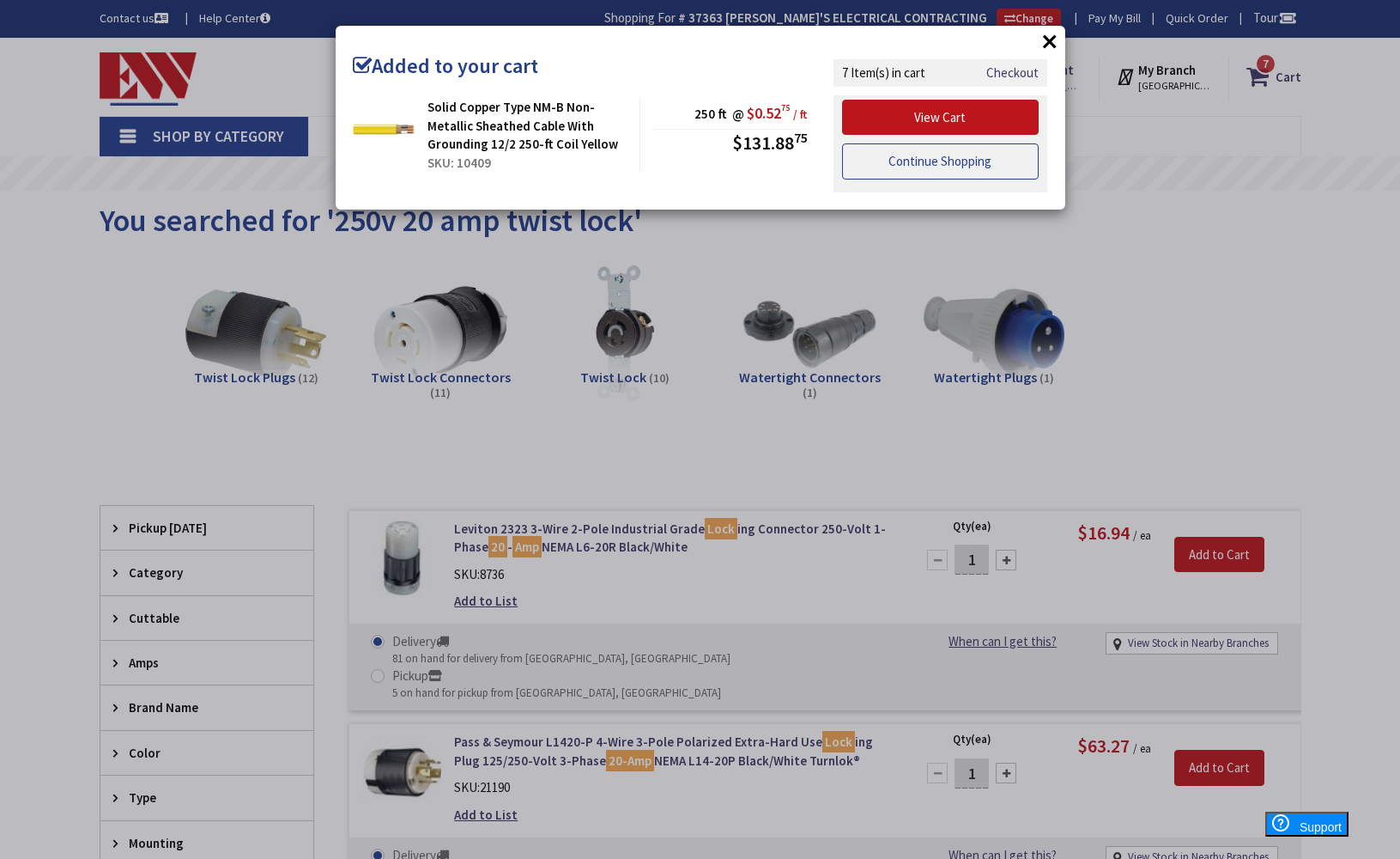
click at [967, 156] on link "Continue Shopping" at bounding box center [941, 161] width 197 height 36
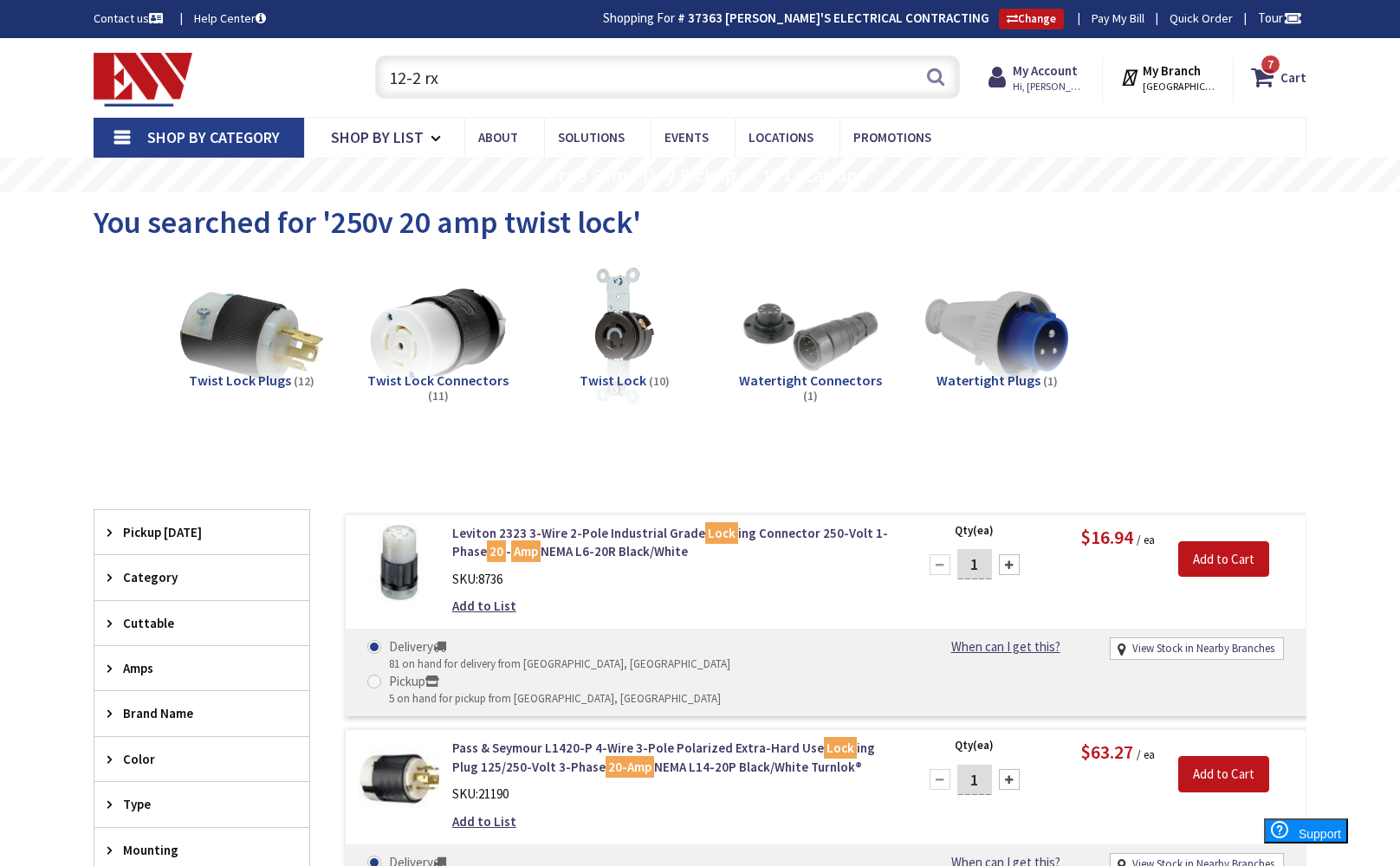
click at [583, 87] on input "12-2 rx" at bounding box center [667, 77] width 585 height 43
type input "1"
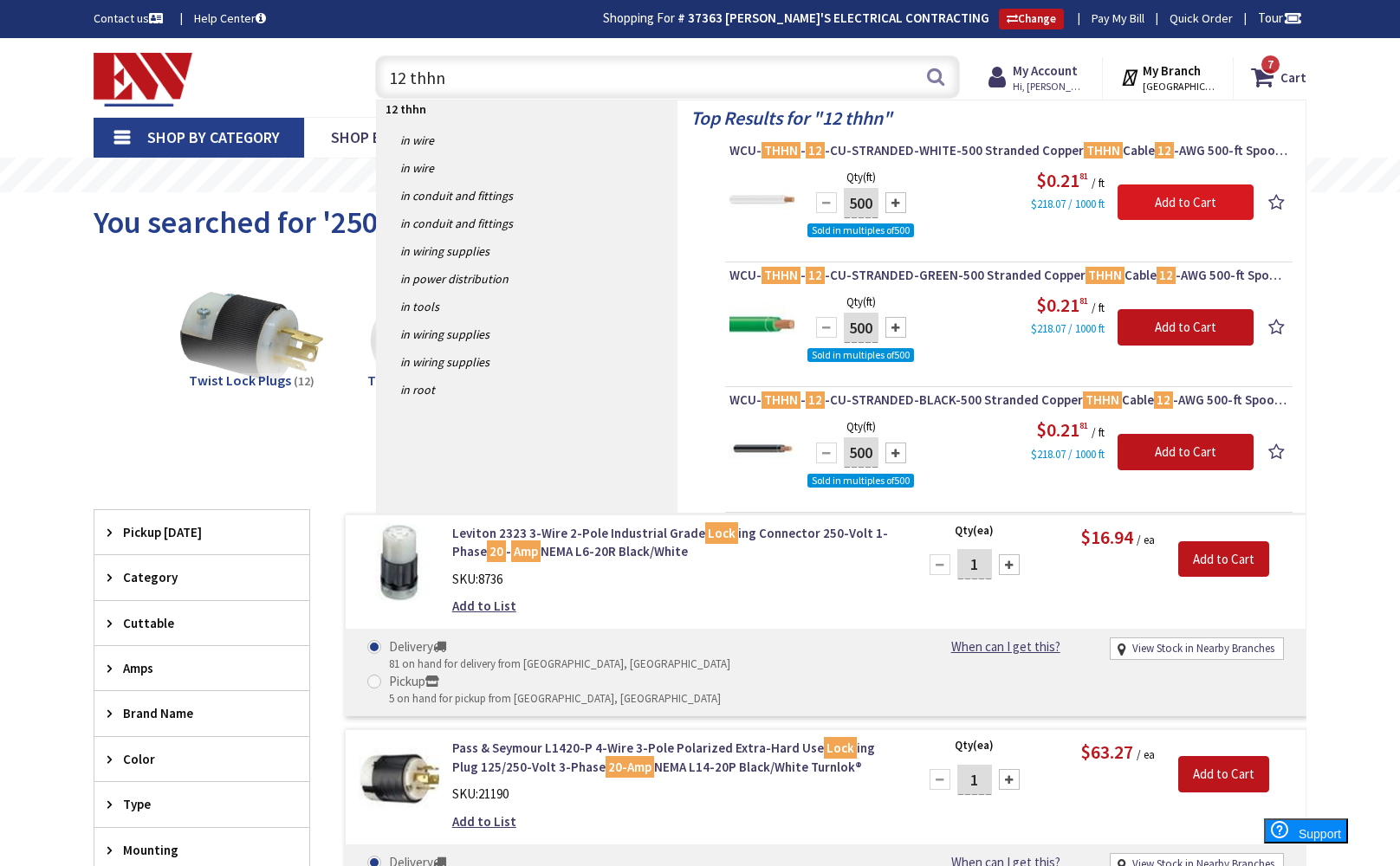
type input "12 thhn"
click at [1187, 205] on input "Add to Cart" at bounding box center [1185, 203] width 136 height 36
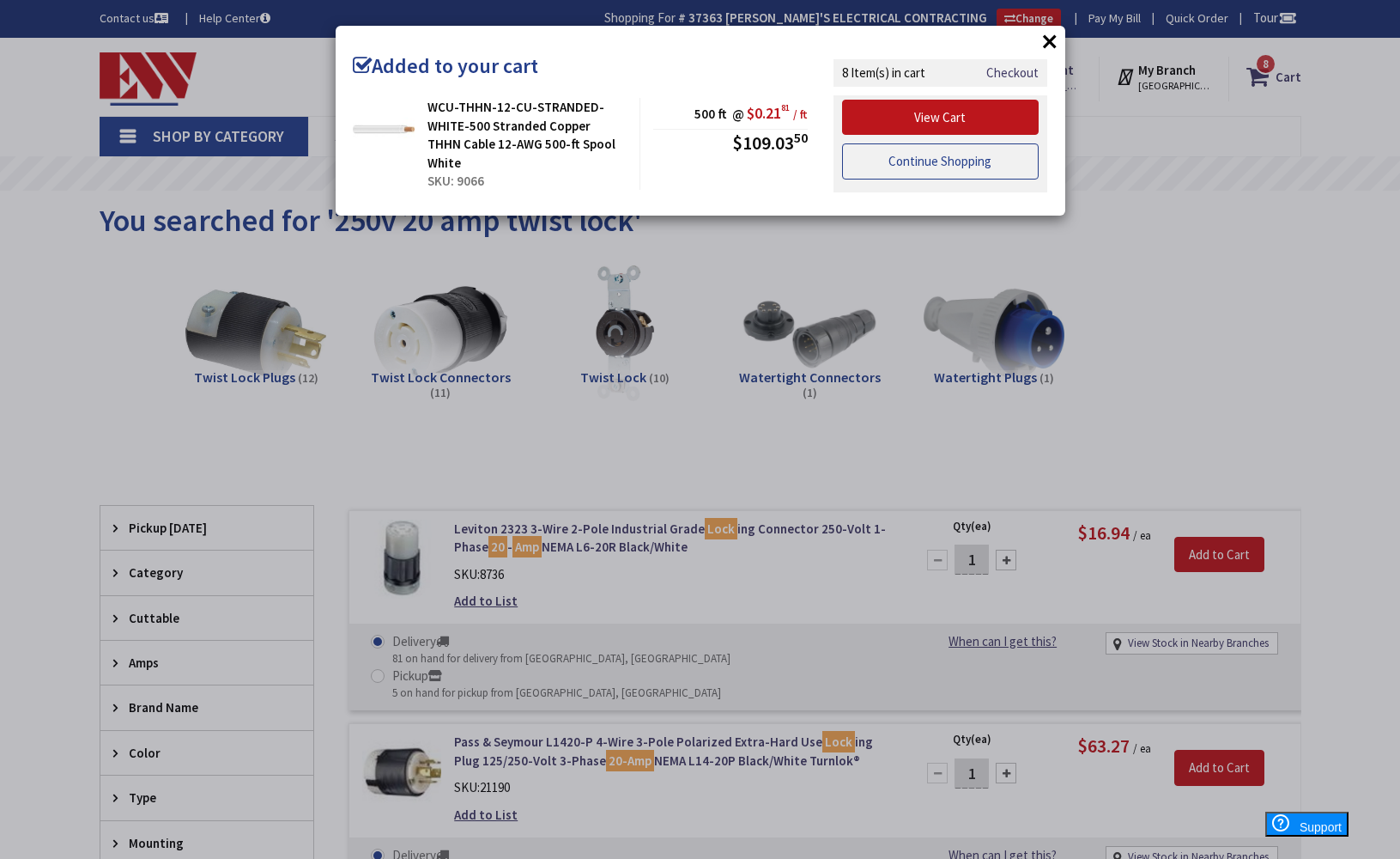
click at [979, 168] on link "Continue Shopping" at bounding box center [941, 161] width 197 height 36
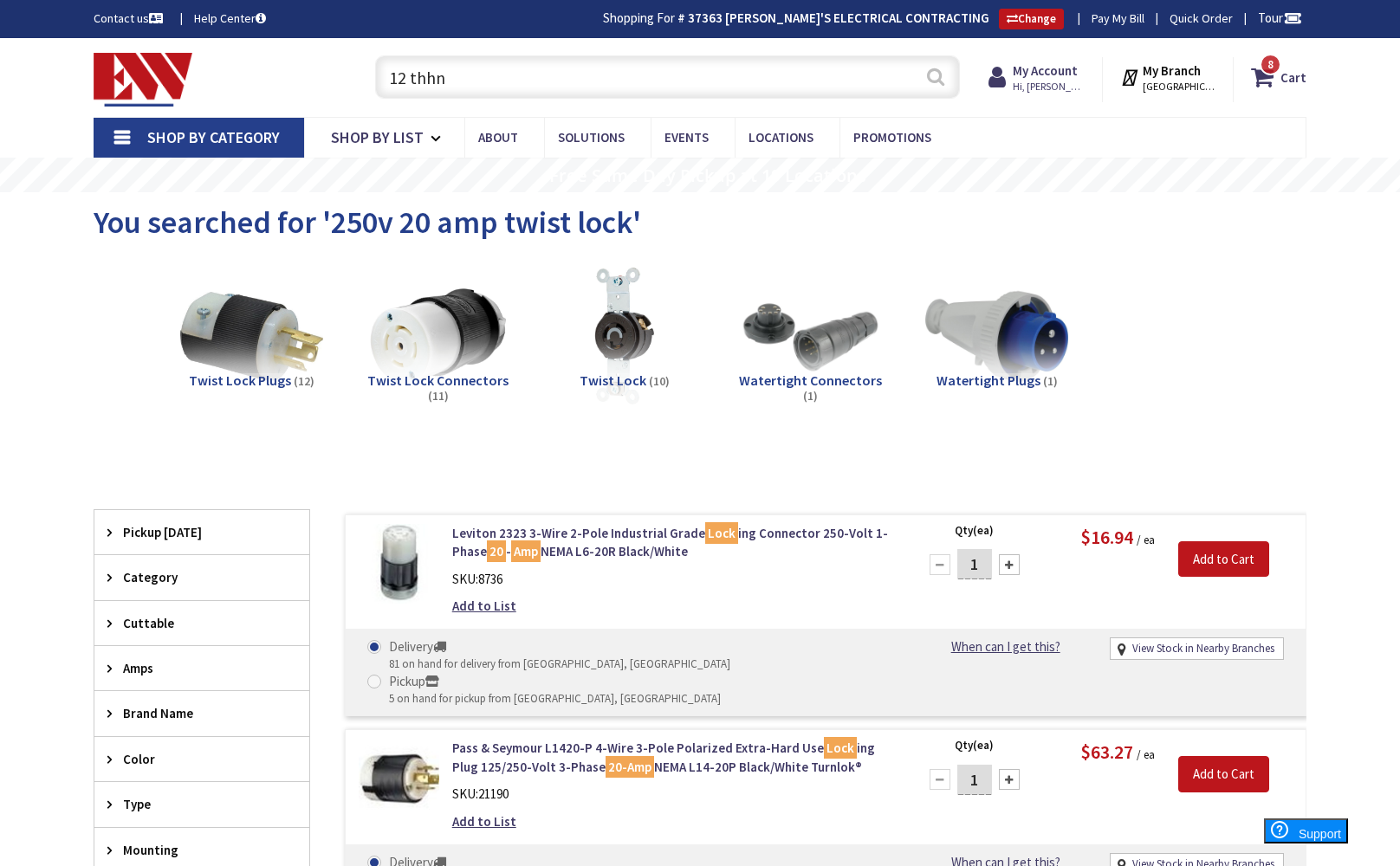
click at [931, 82] on button "Search" at bounding box center [935, 76] width 23 height 39
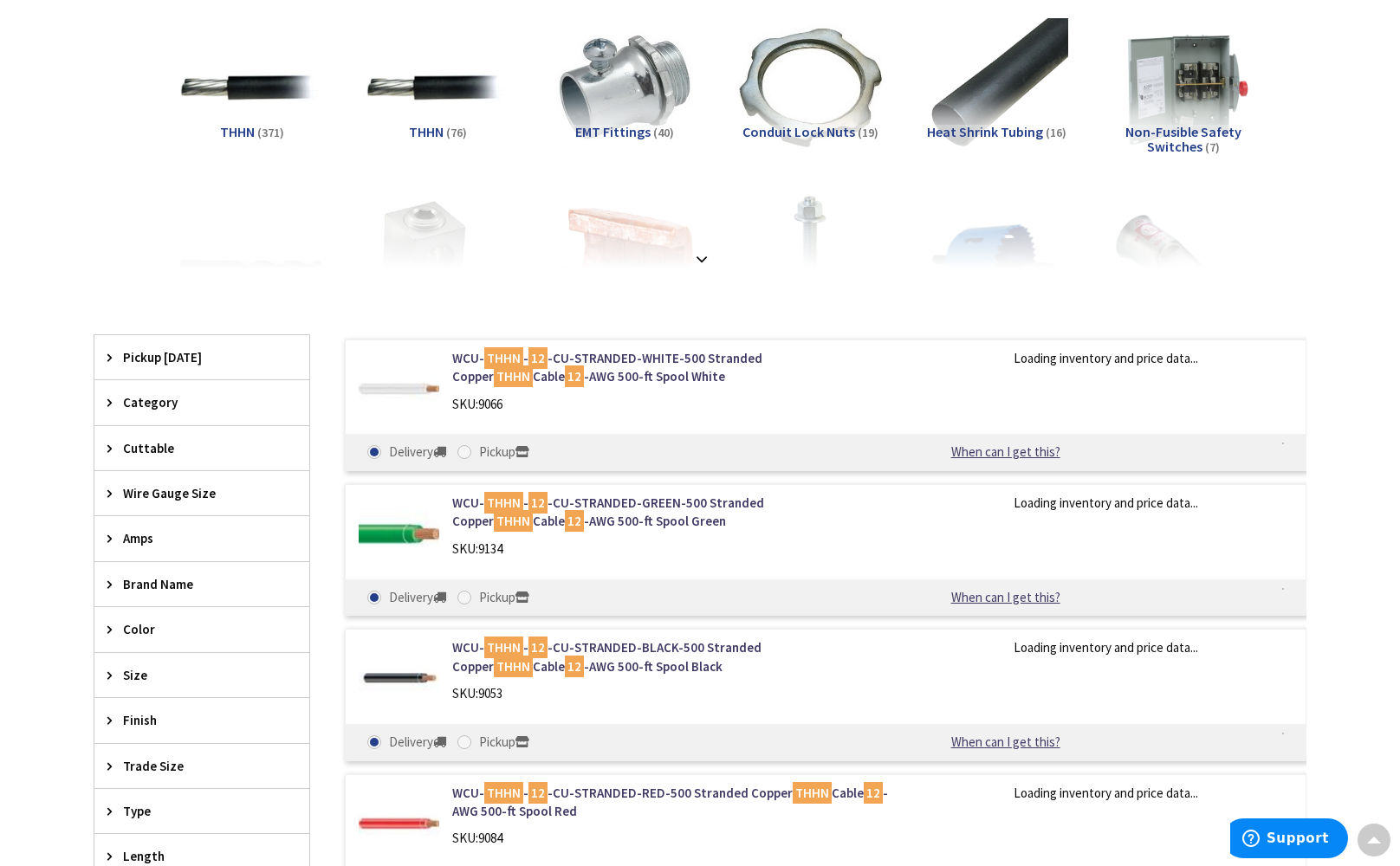
scroll to position [277, 0]
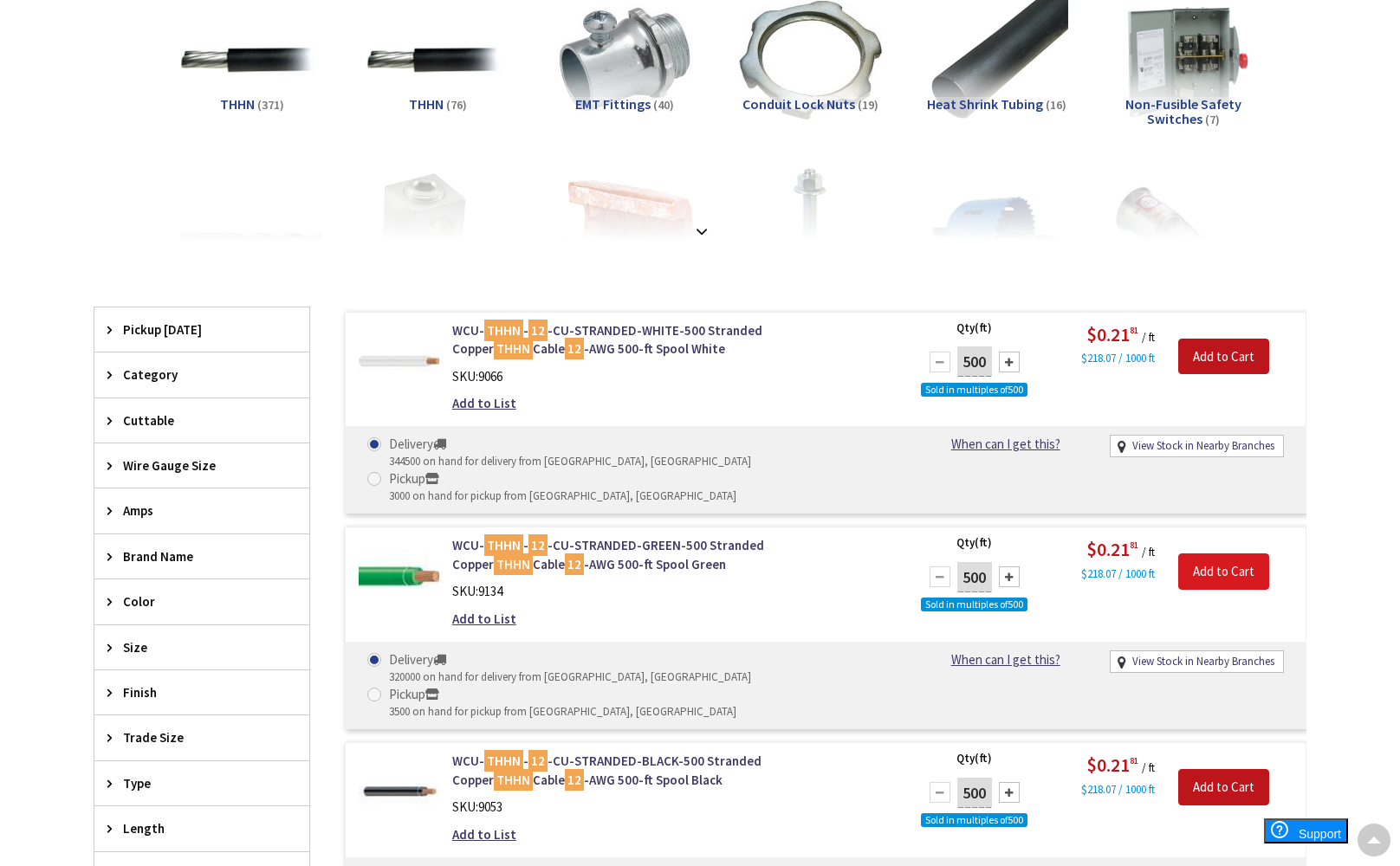
click at [1212, 553] on input "Add to Cart" at bounding box center [1223, 571] width 91 height 36
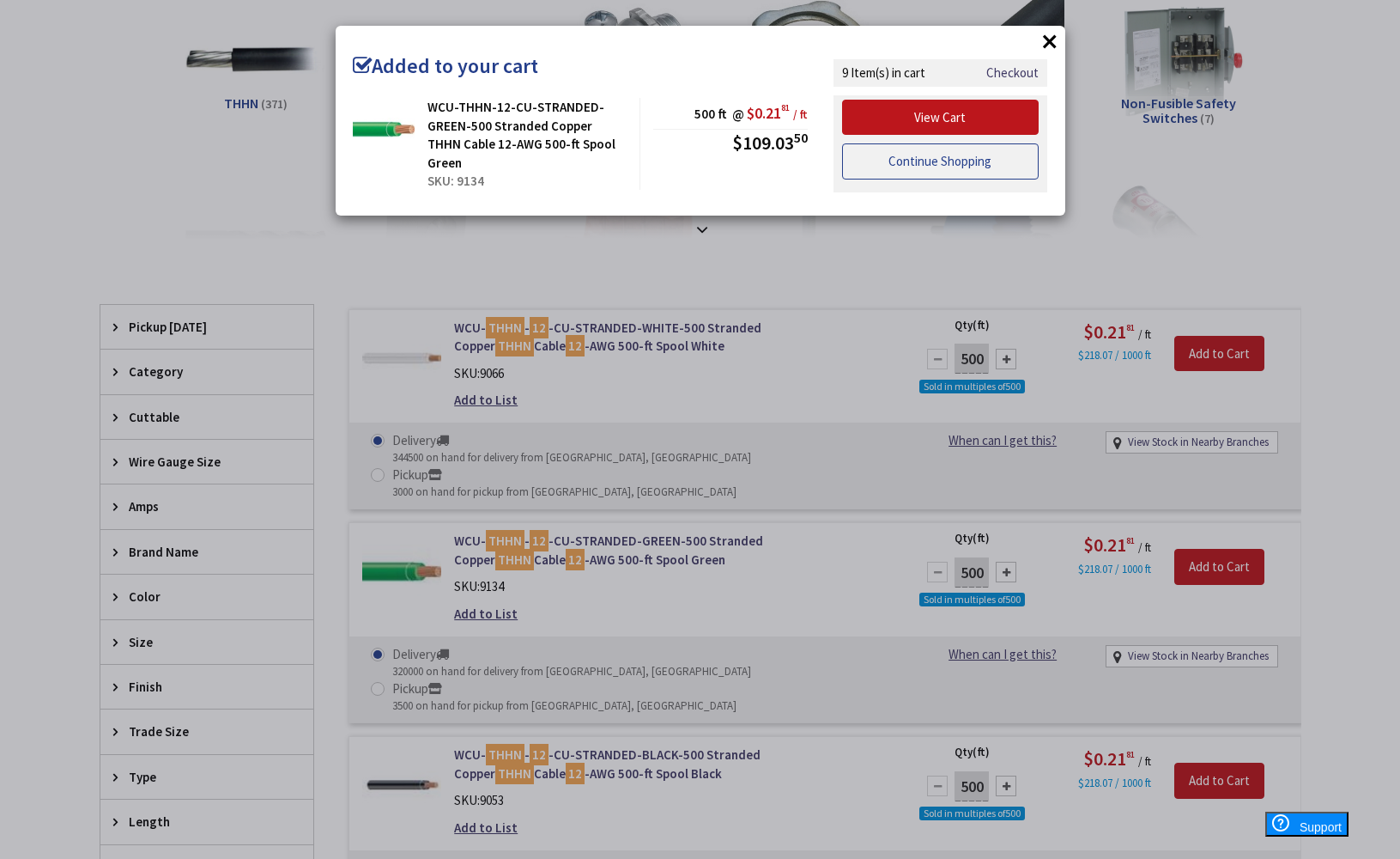
click at [939, 153] on link "Continue Shopping" at bounding box center [941, 161] width 197 height 36
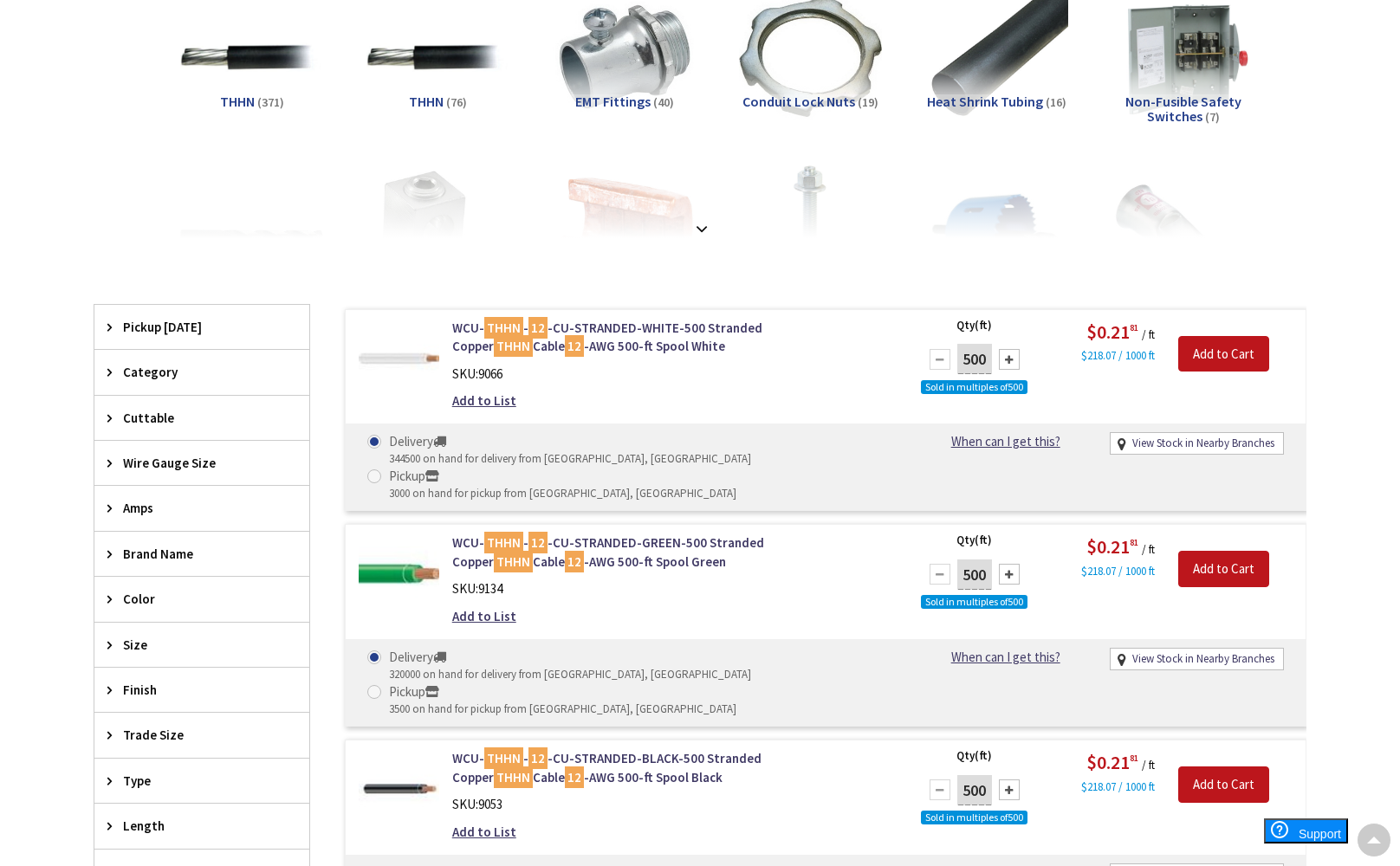
scroll to position [0, 0]
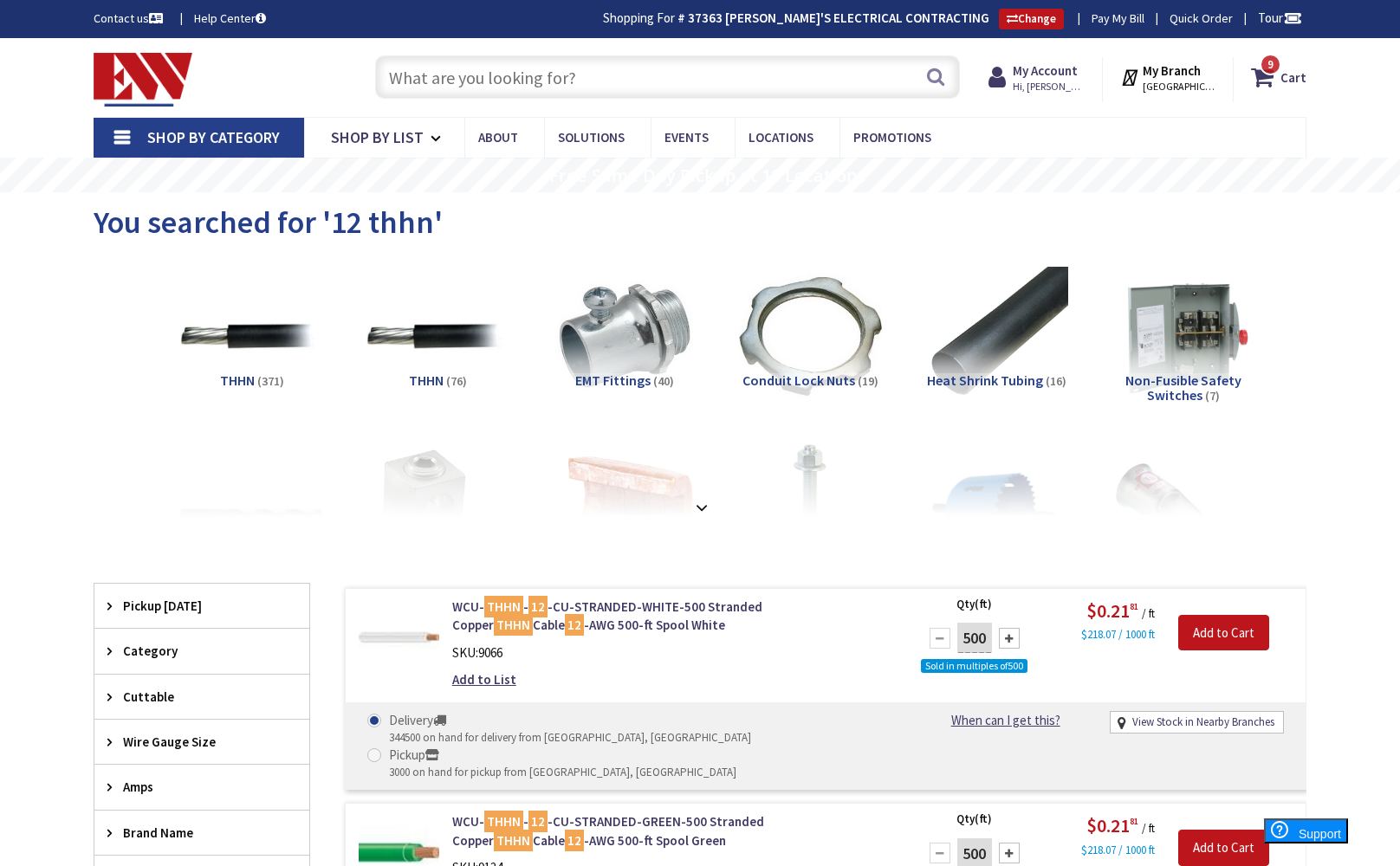
click at [801, 82] on input "text" at bounding box center [667, 77] width 585 height 43
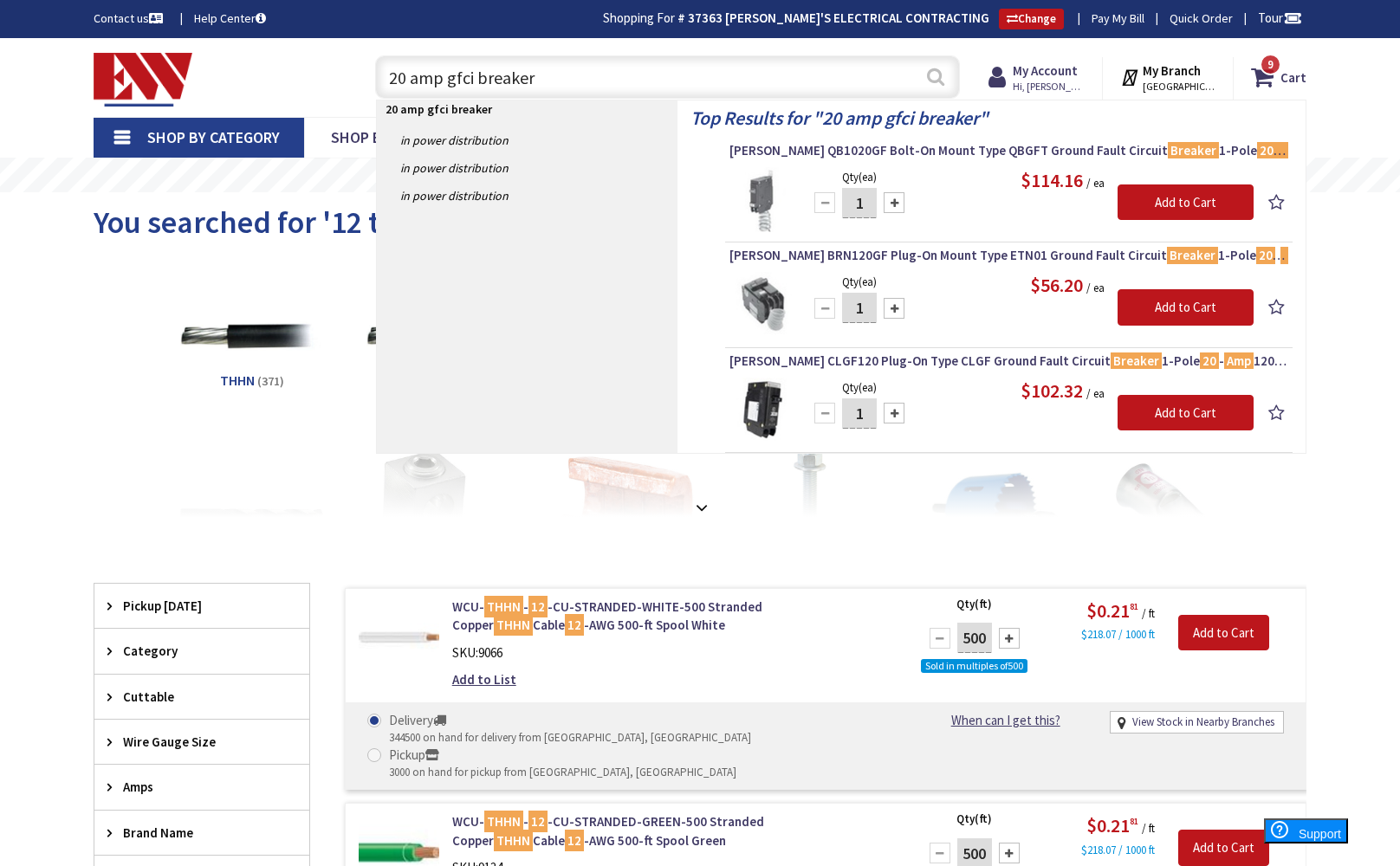
type input "20 amp gfci breaker"
click at [933, 69] on button "Search" at bounding box center [935, 76] width 23 height 39
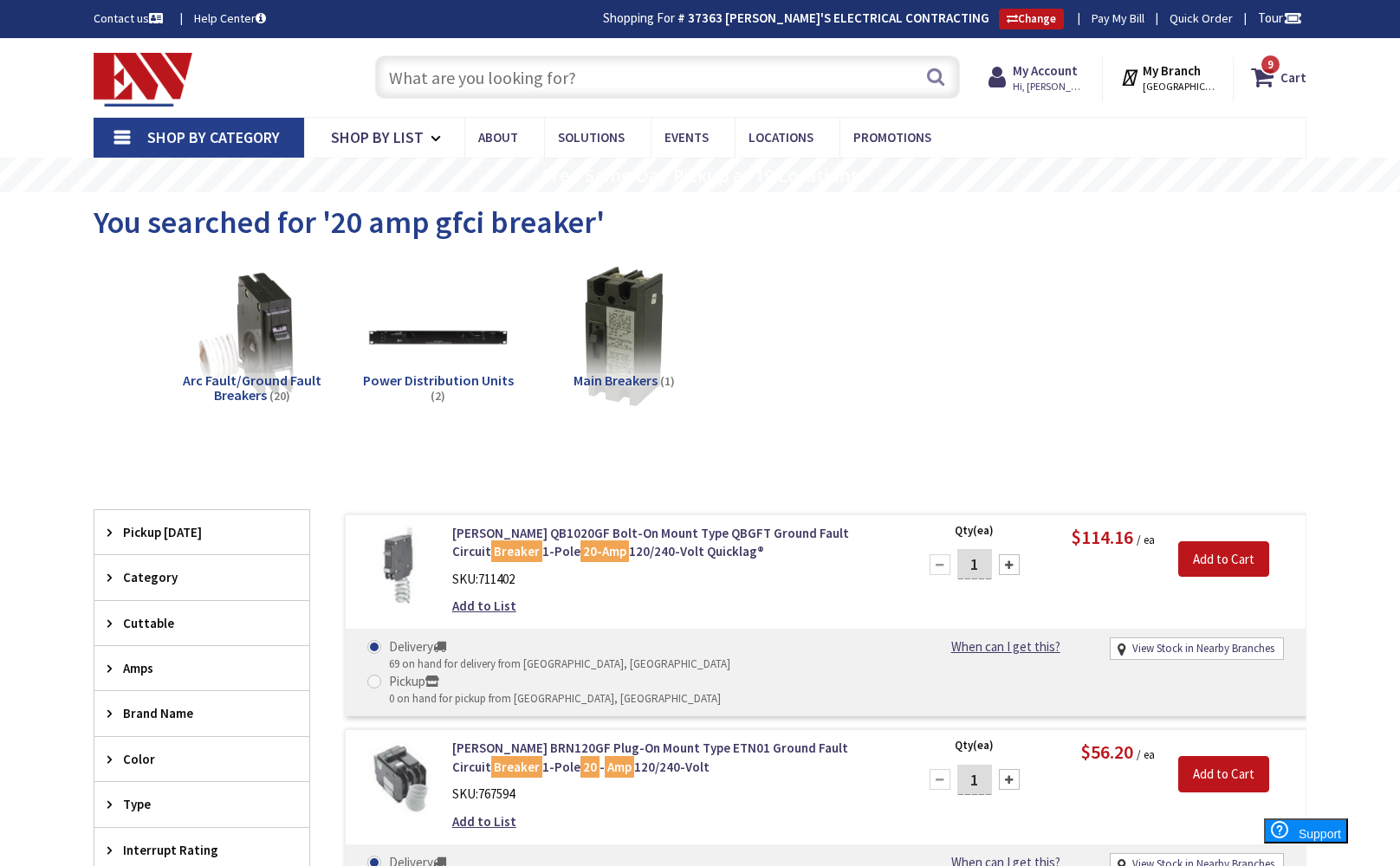
click at [270, 342] on img at bounding box center [252, 336] width 157 height 157
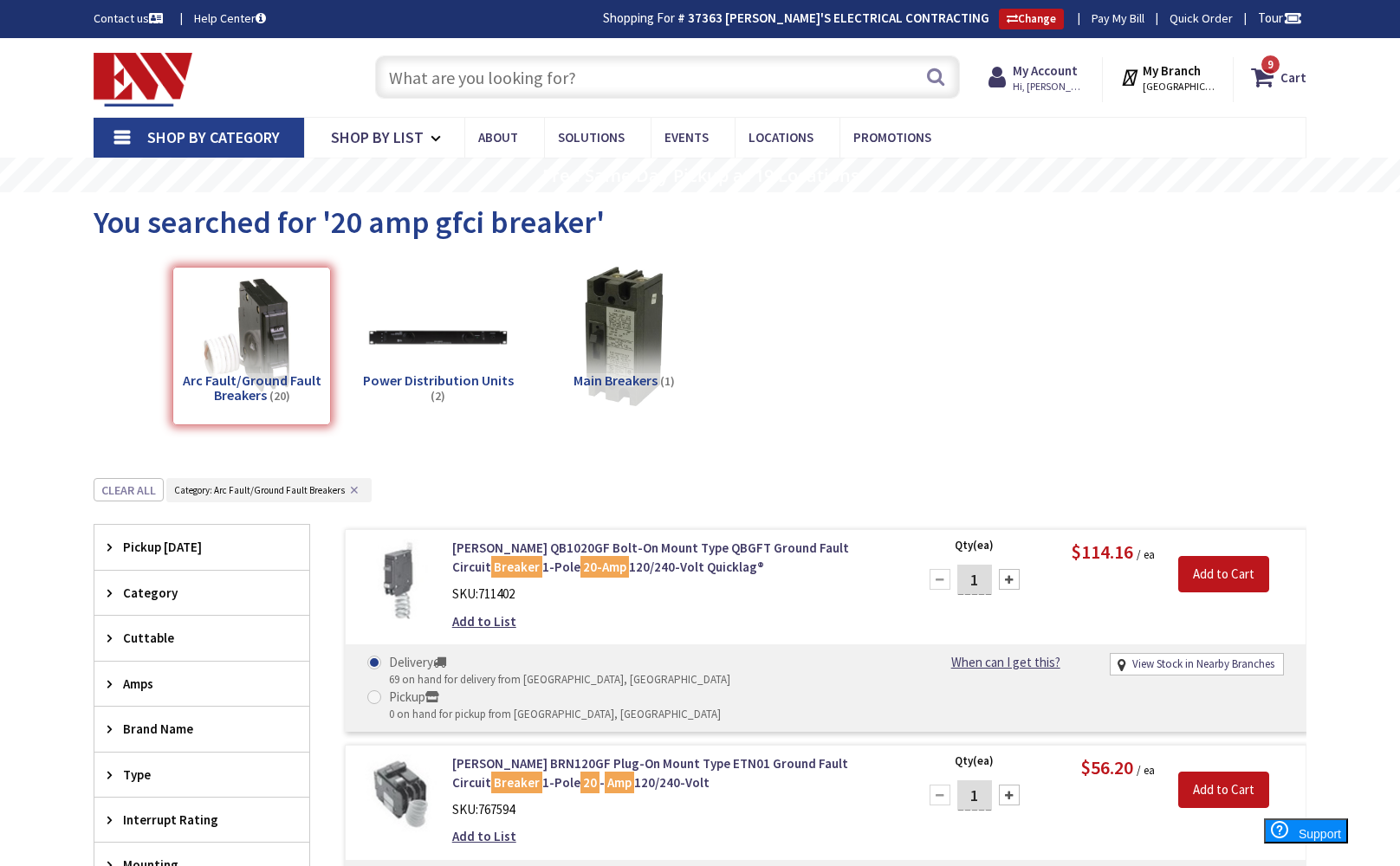
drag, startPoint x: 751, startPoint y: 80, endPoint x: 1317, endPoint y: 389, distance: 644.9
click at [762, 84] on input "text" at bounding box center [667, 77] width 585 height 43
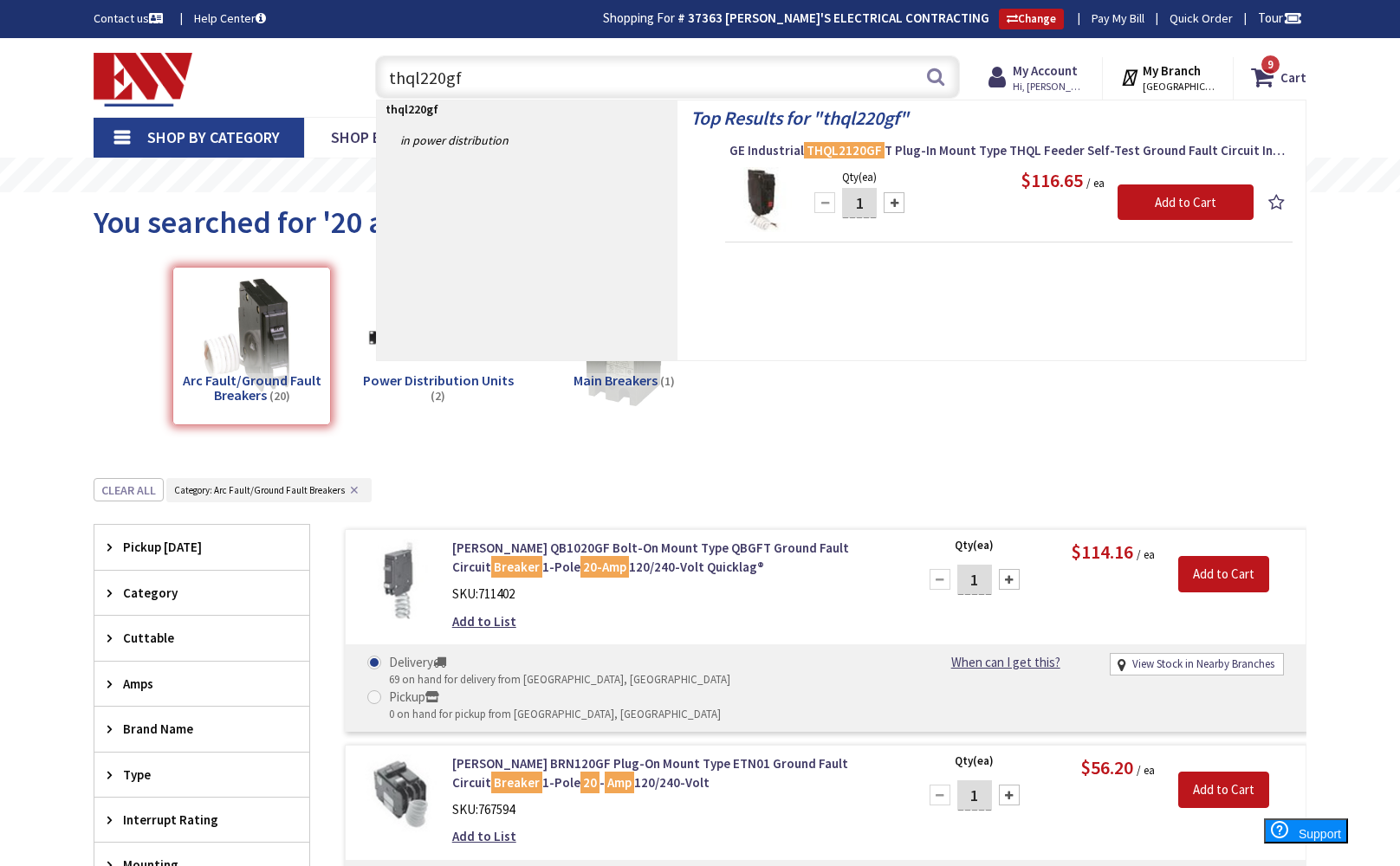
type input "thql220gf"
click at [898, 205] on div at bounding box center [893, 202] width 21 height 21
type input "3"
click at [1185, 201] on input "Add to Cart" at bounding box center [1185, 203] width 136 height 36
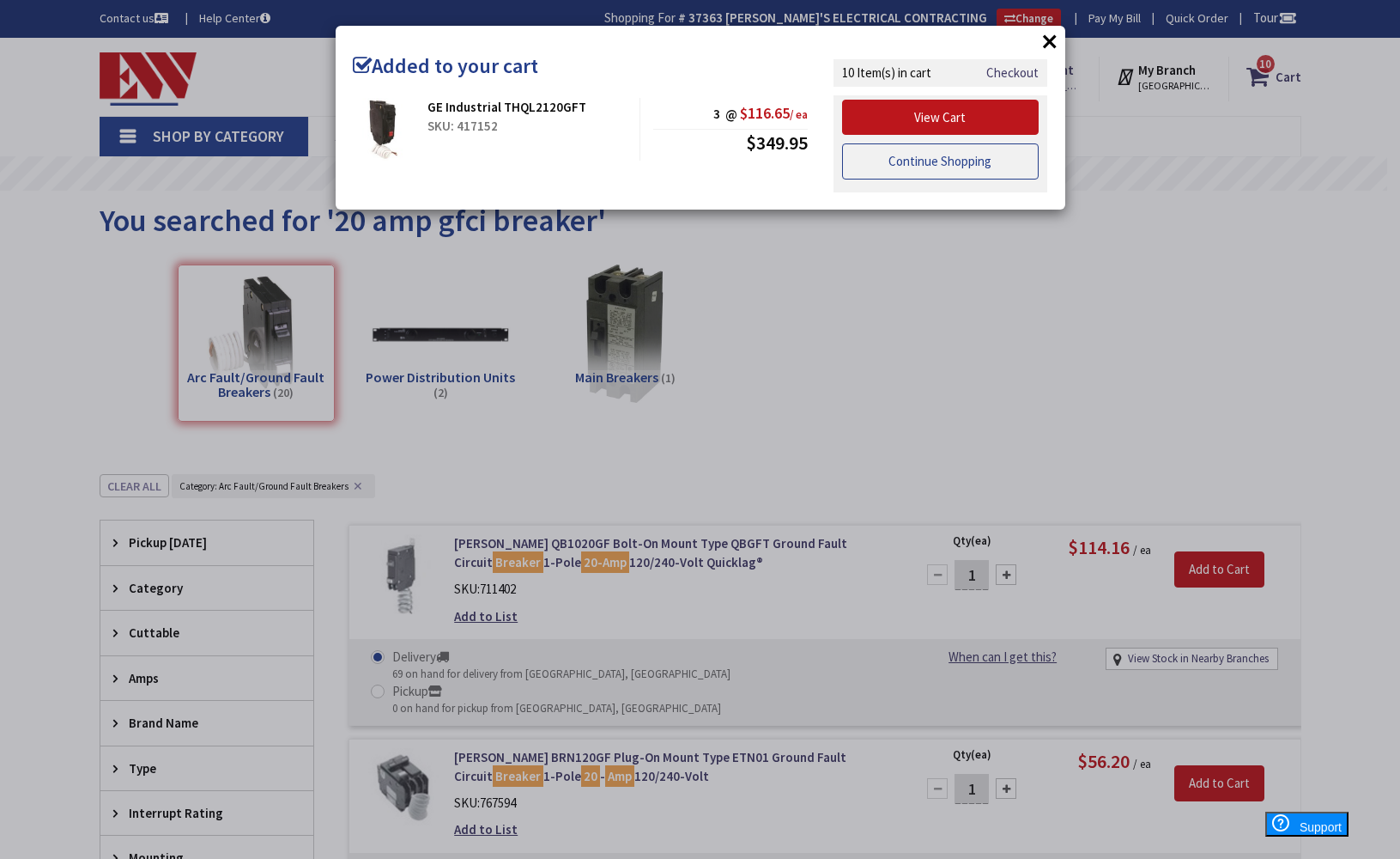
click at [929, 159] on link "Continue Shopping" at bounding box center [941, 161] width 197 height 36
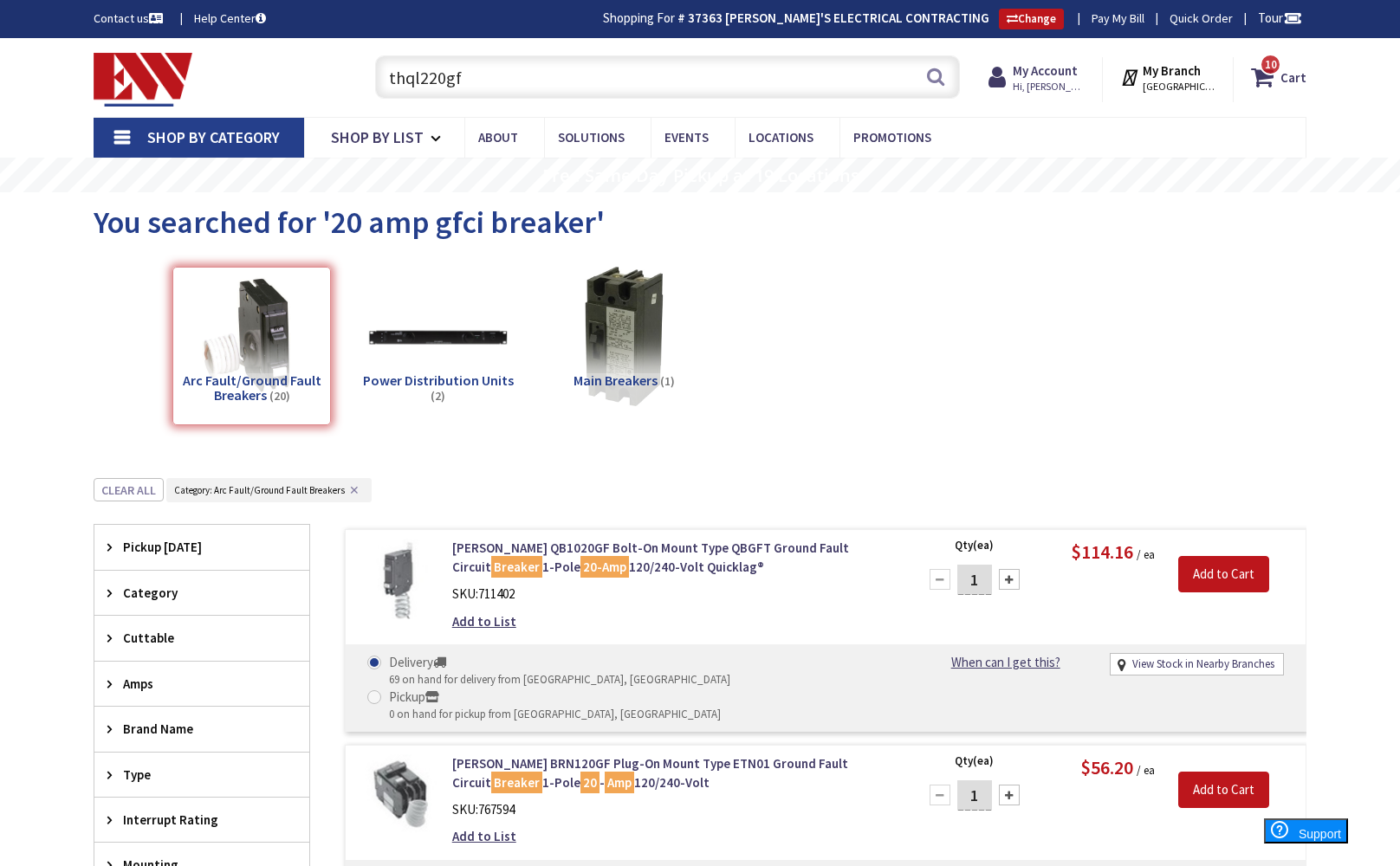
drag, startPoint x: 718, startPoint y: 77, endPoint x: 1103, endPoint y: 240, distance: 418.1
click at [727, 82] on input "thql220gf" at bounding box center [667, 77] width 585 height 43
type input "t"
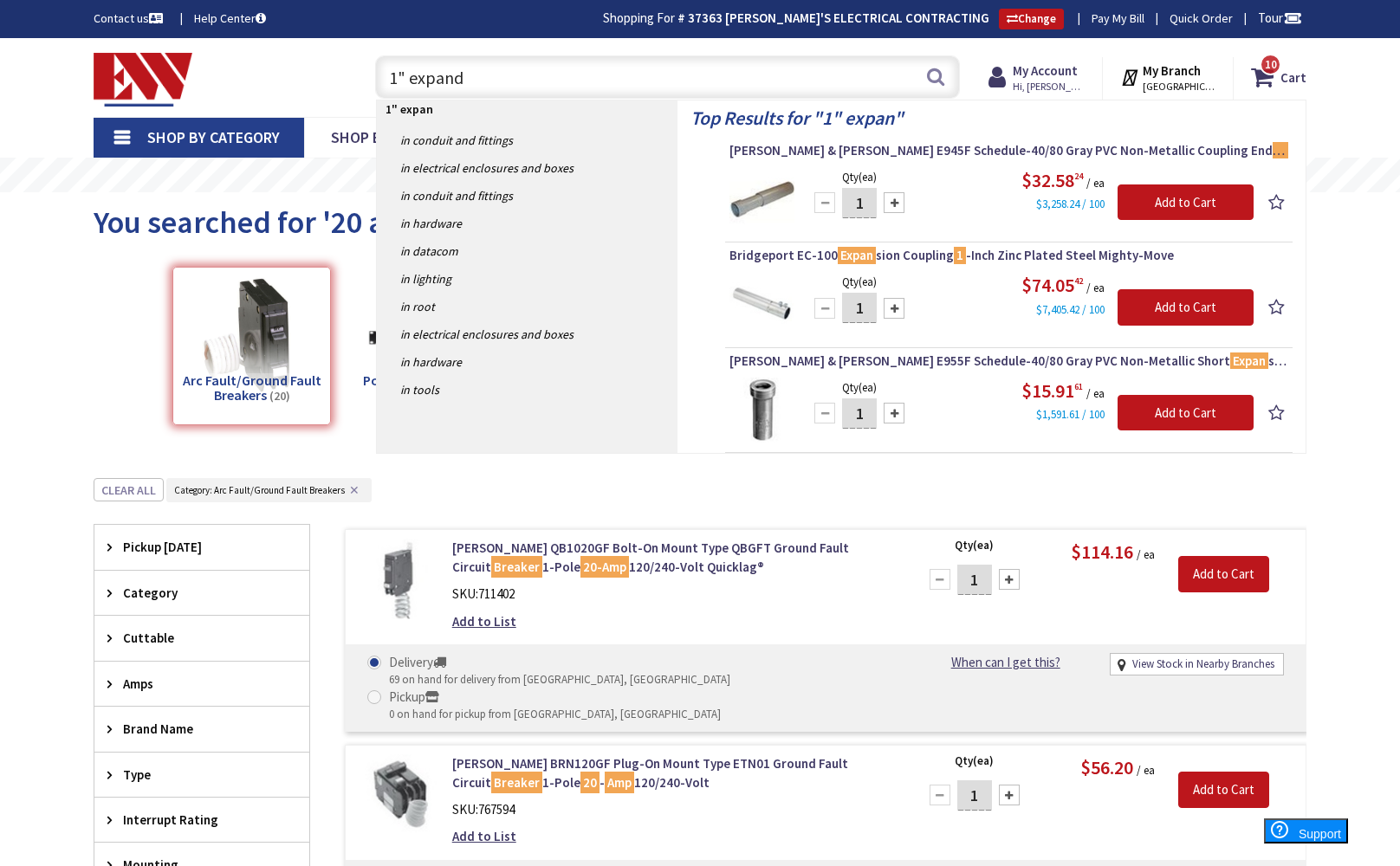
type input "1" expand"
drag, startPoint x: 1181, startPoint y: 275, endPoint x: 889, endPoint y: 203, distance: 300.7
click at [889, 203] on div at bounding box center [893, 202] width 21 height 21
type input "3"
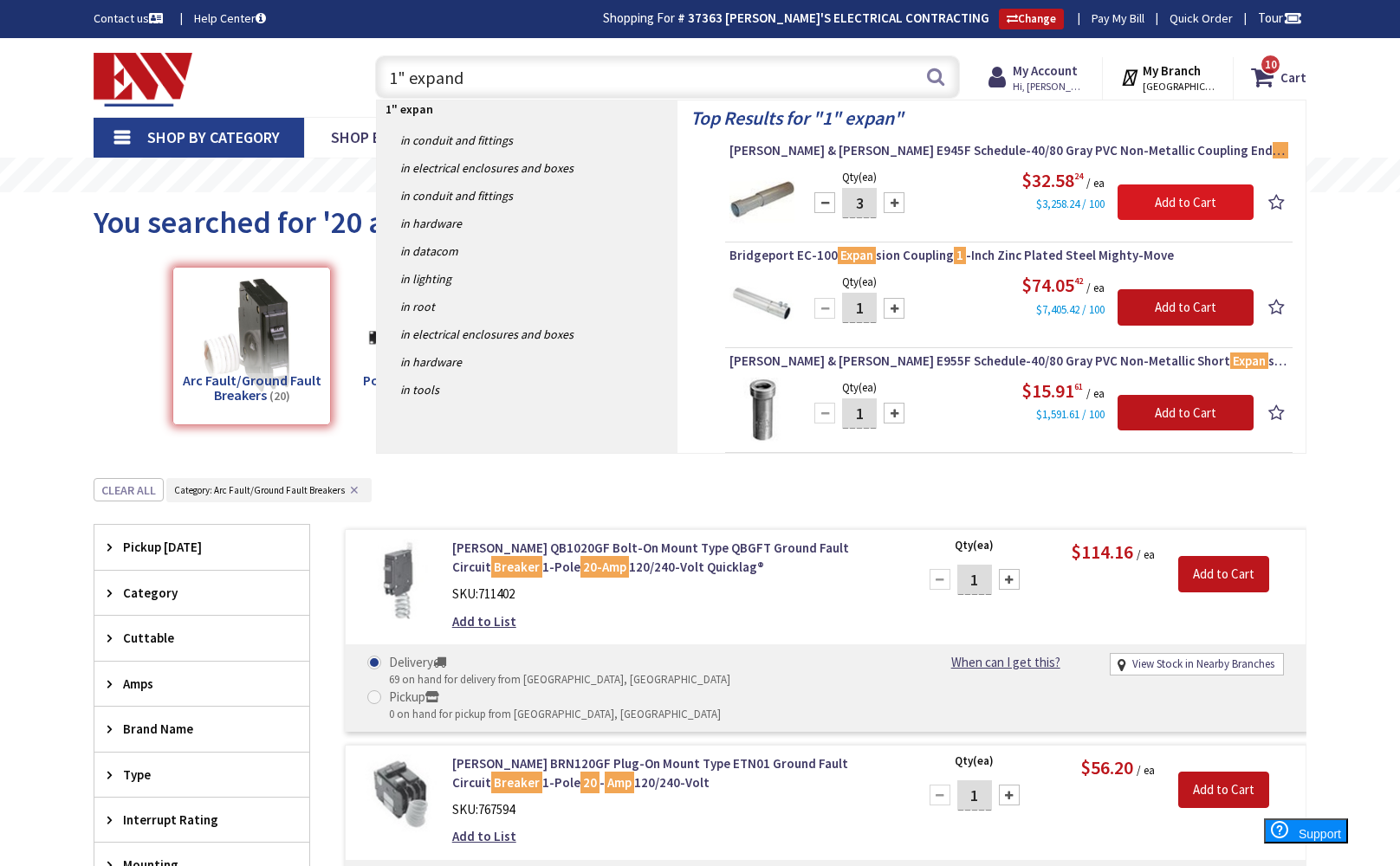
click at [1195, 204] on input "Add to Cart" at bounding box center [1185, 203] width 136 height 36
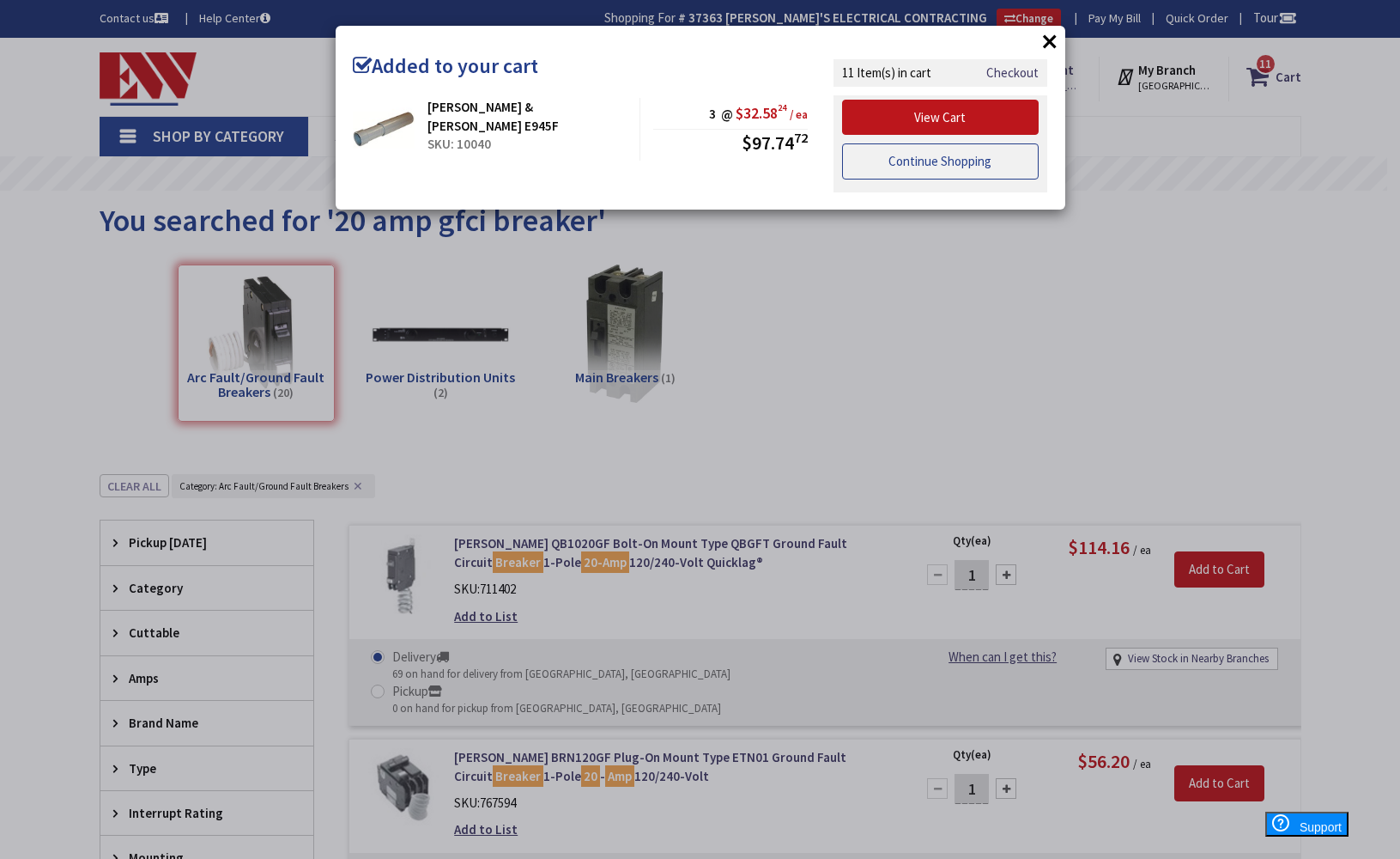
click at [967, 154] on link "Continue Shopping" at bounding box center [941, 161] width 197 height 36
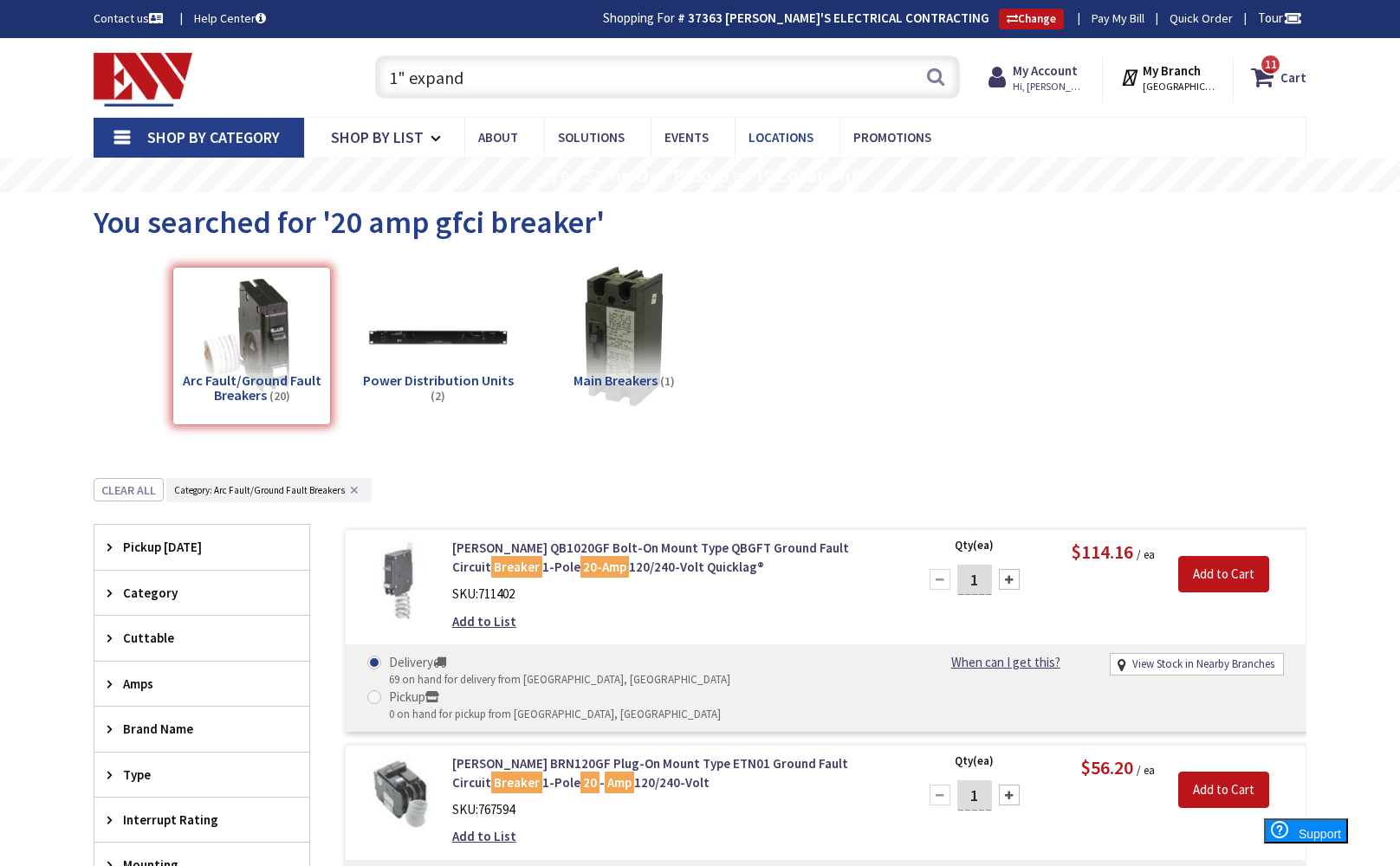
drag, startPoint x: 594, startPoint y: 62, endPoint x: 757, endPoint y: 132, distance: 177.4
click at [596, 62] on input "1" expand" at bounding box center [667, 77] width 585 height 43
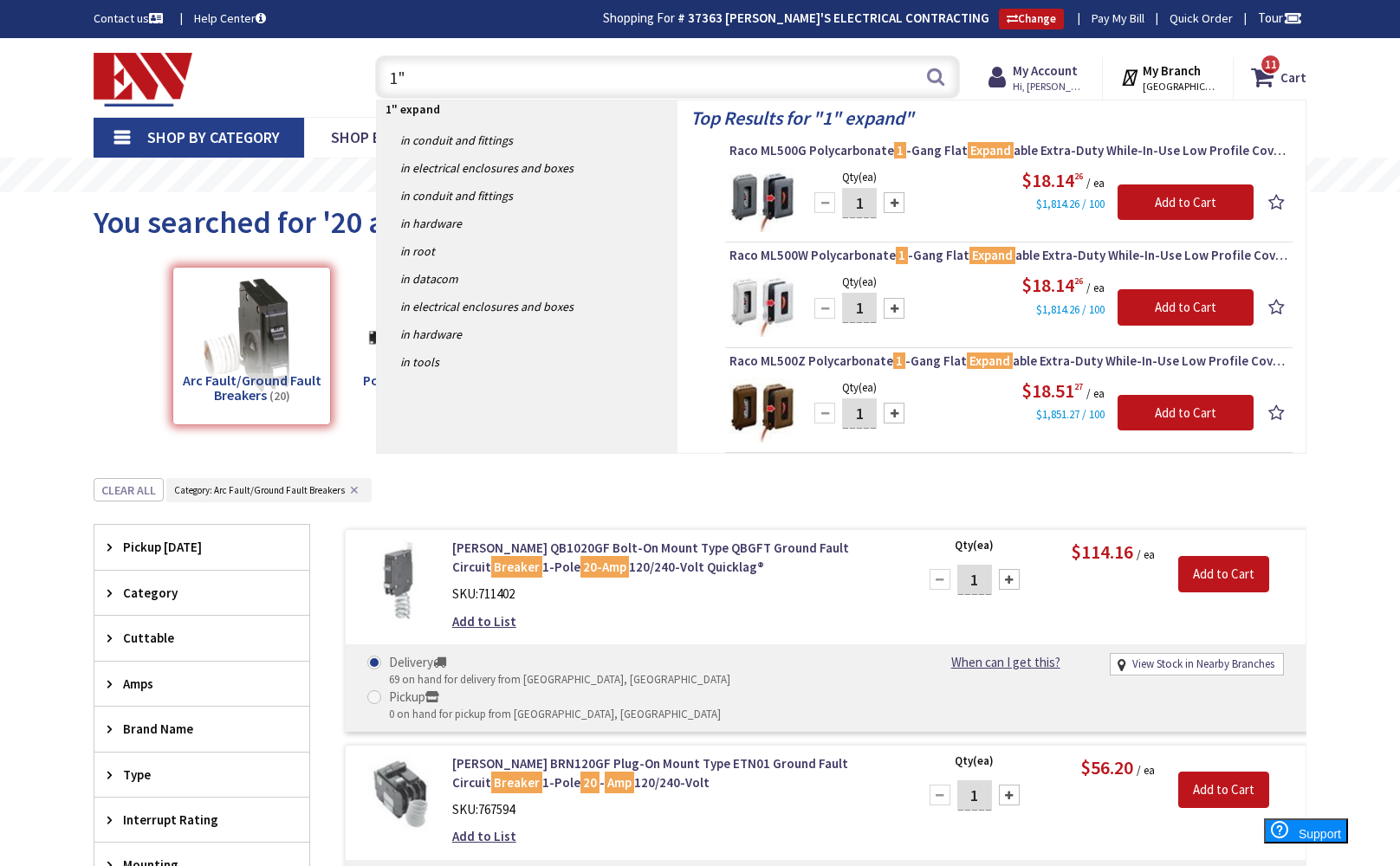
type input "1"
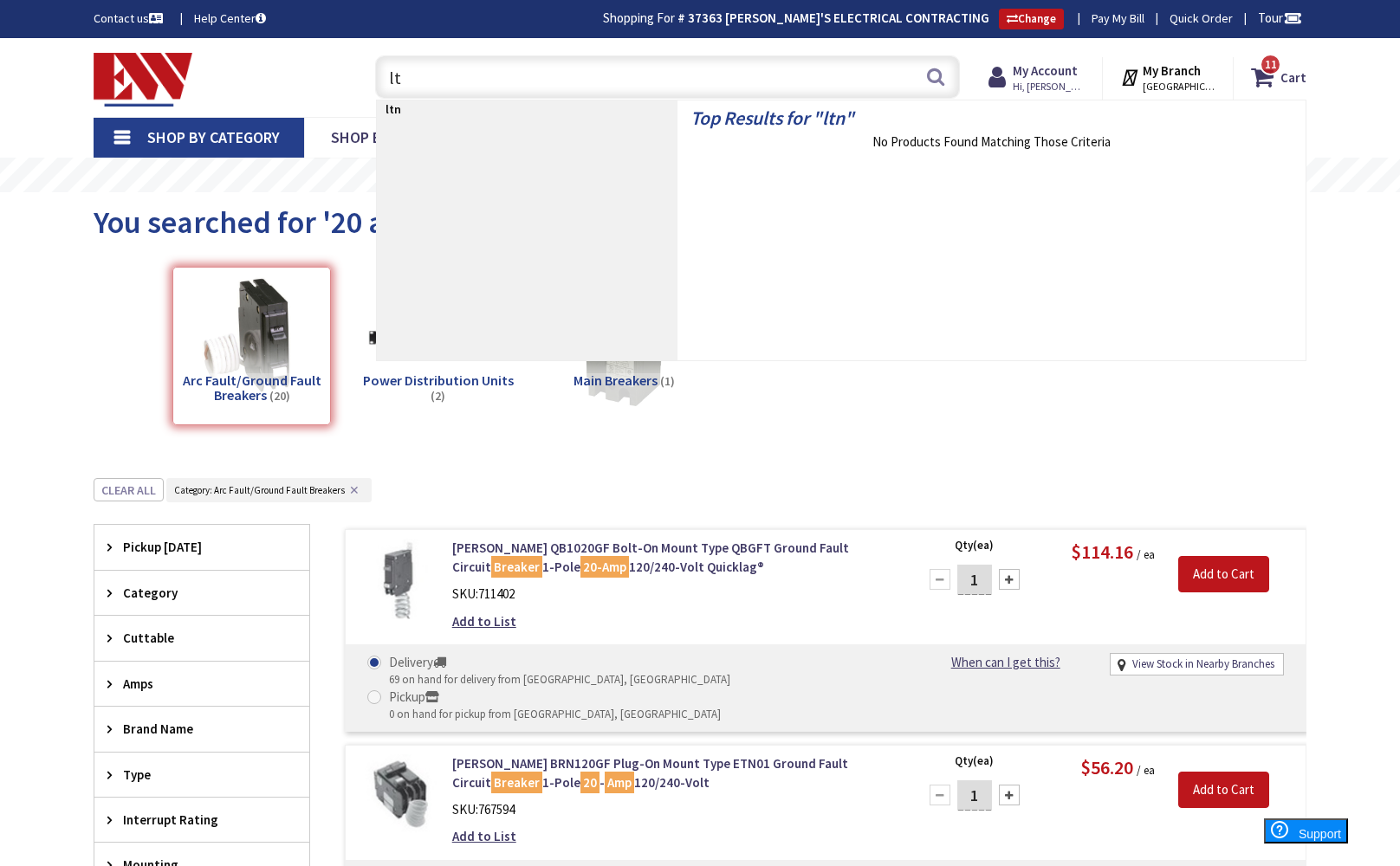
type input "l"
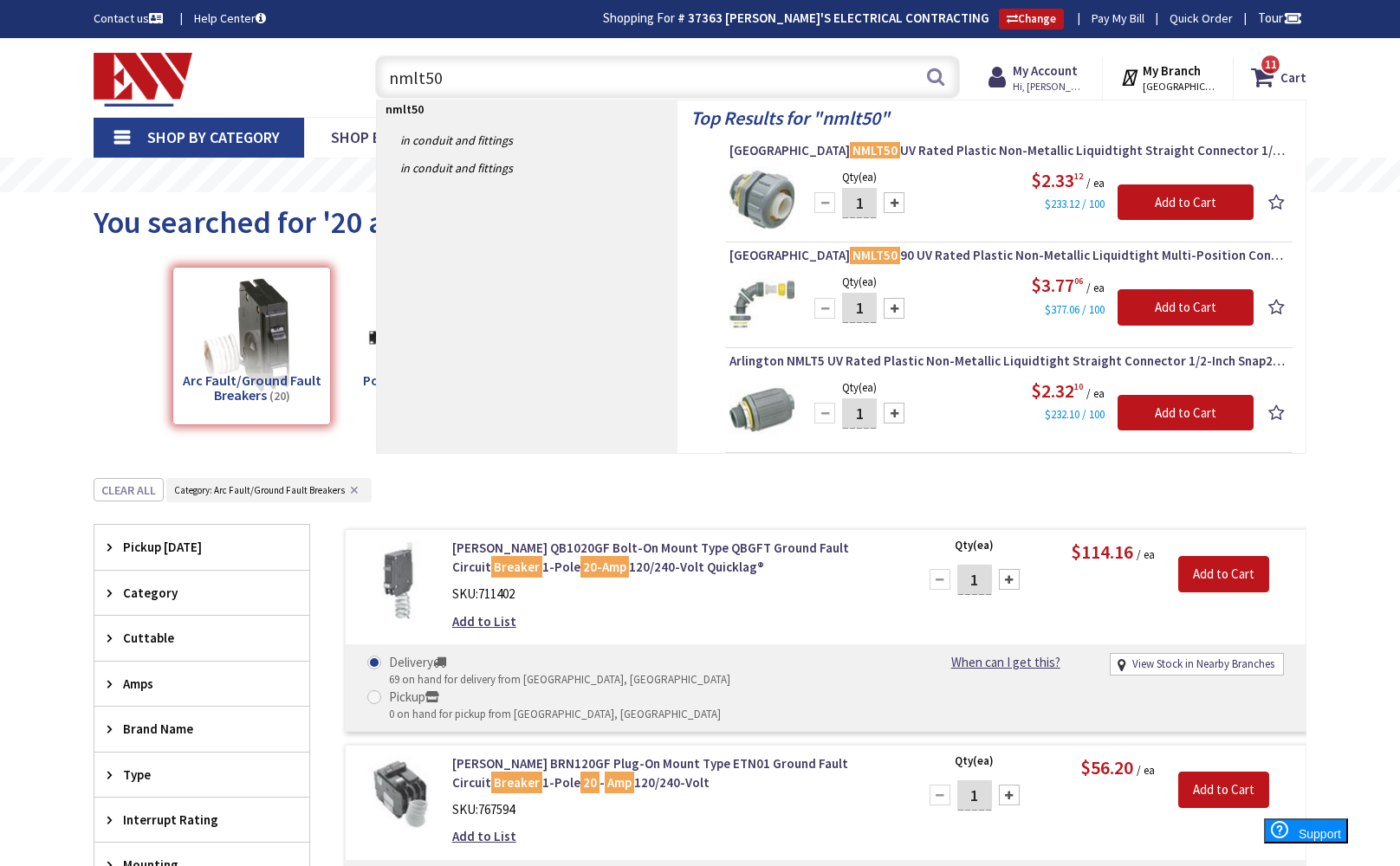
type input "nmlt50"
drag, startPoint x: 852, startPoint y: 205, endPoint x: 880, endPoint y: 203, distance: 28.1
click at [880, 203] on div "1" at bounding box center [859, 203] width 104 height 34
type input "8"
click at [1192, 200] on input "Add to Cart" at bounding box center [1185, 203] width 136 height 36
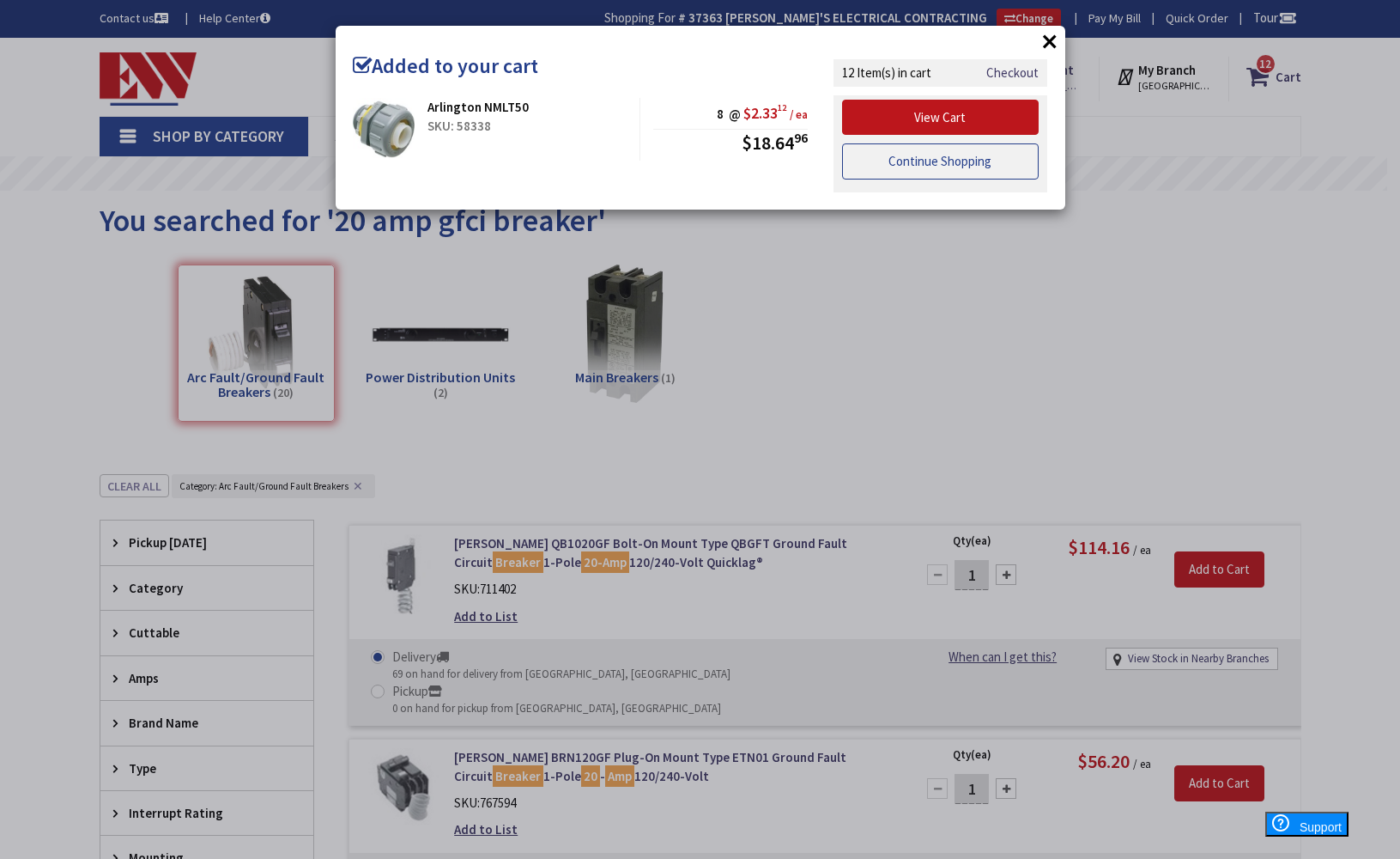
click at [935, 156] on link "Continue Shopping" at bounding box center [941, 161] width 197 height 36
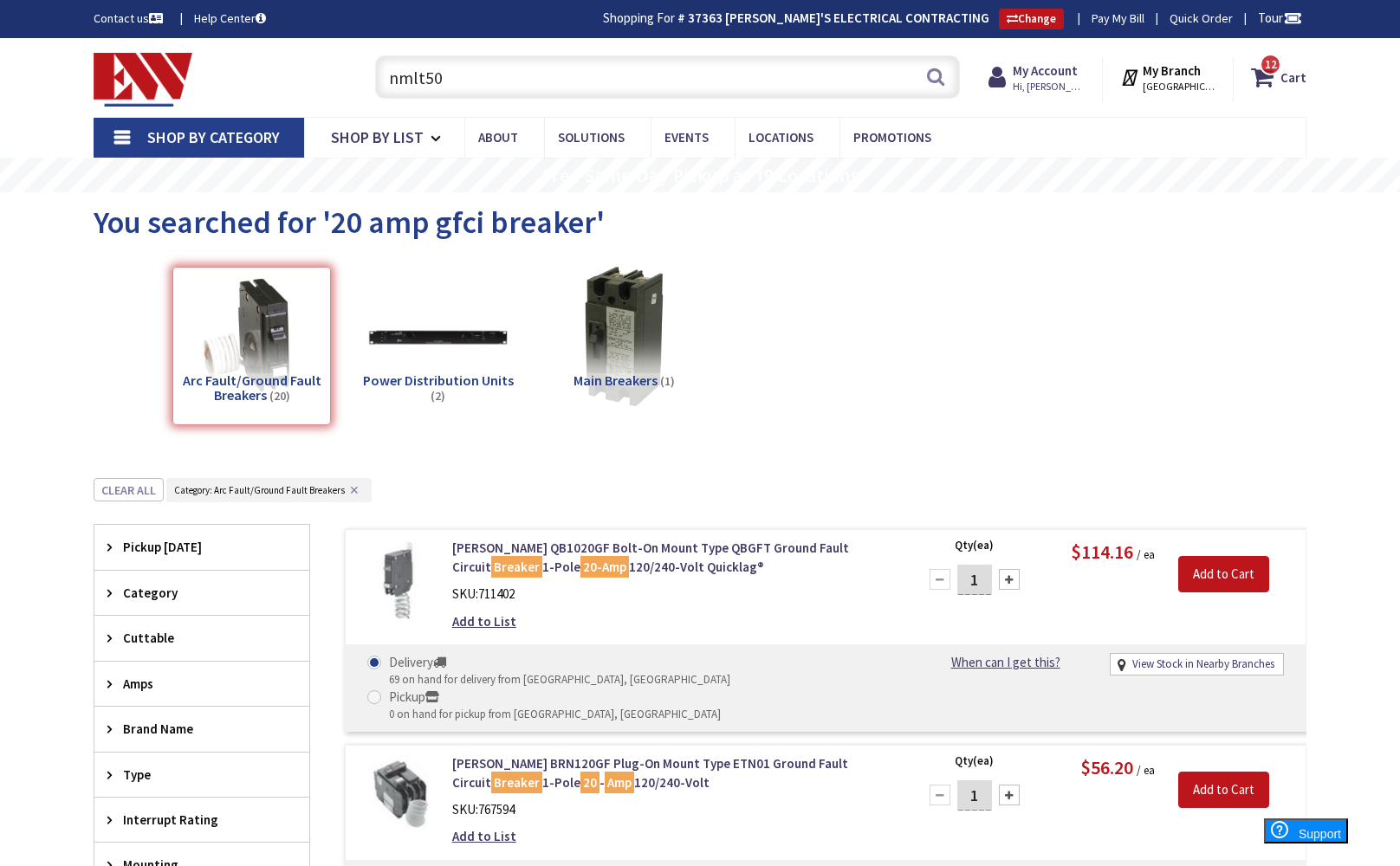
drag, startPoint x: 735, startPoint y: 70, endPoint x: 1229, endPoint y: 192, distance: 508.8
click at [737, 70] on input "nmlt50" at bounding box center [667, 77] width 585 height 43
type input "n"
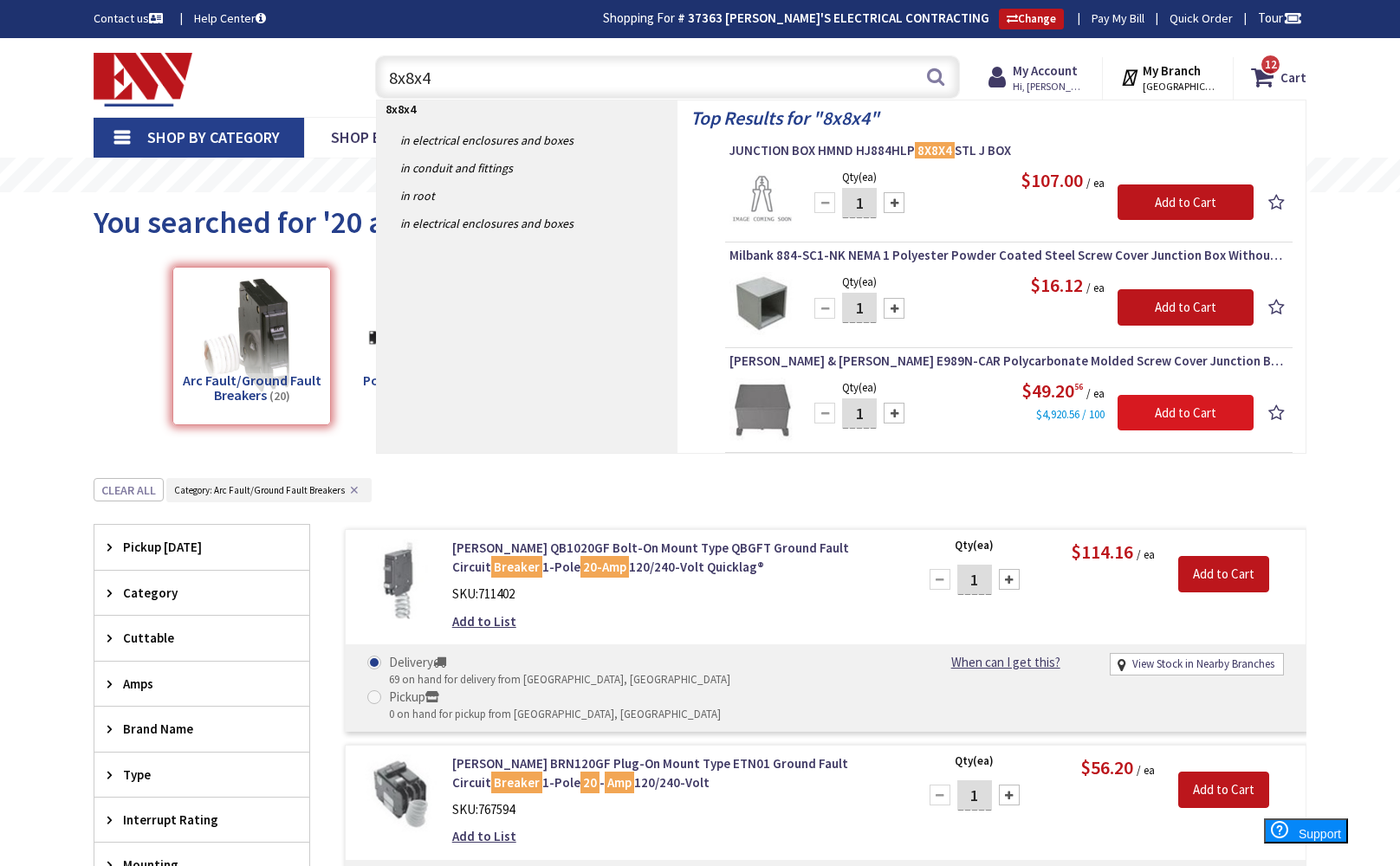
type input "8x8x4"
click at [1197, 420] on input "Add to Cart" at bounding box center [1185, 413] width 136 height 36
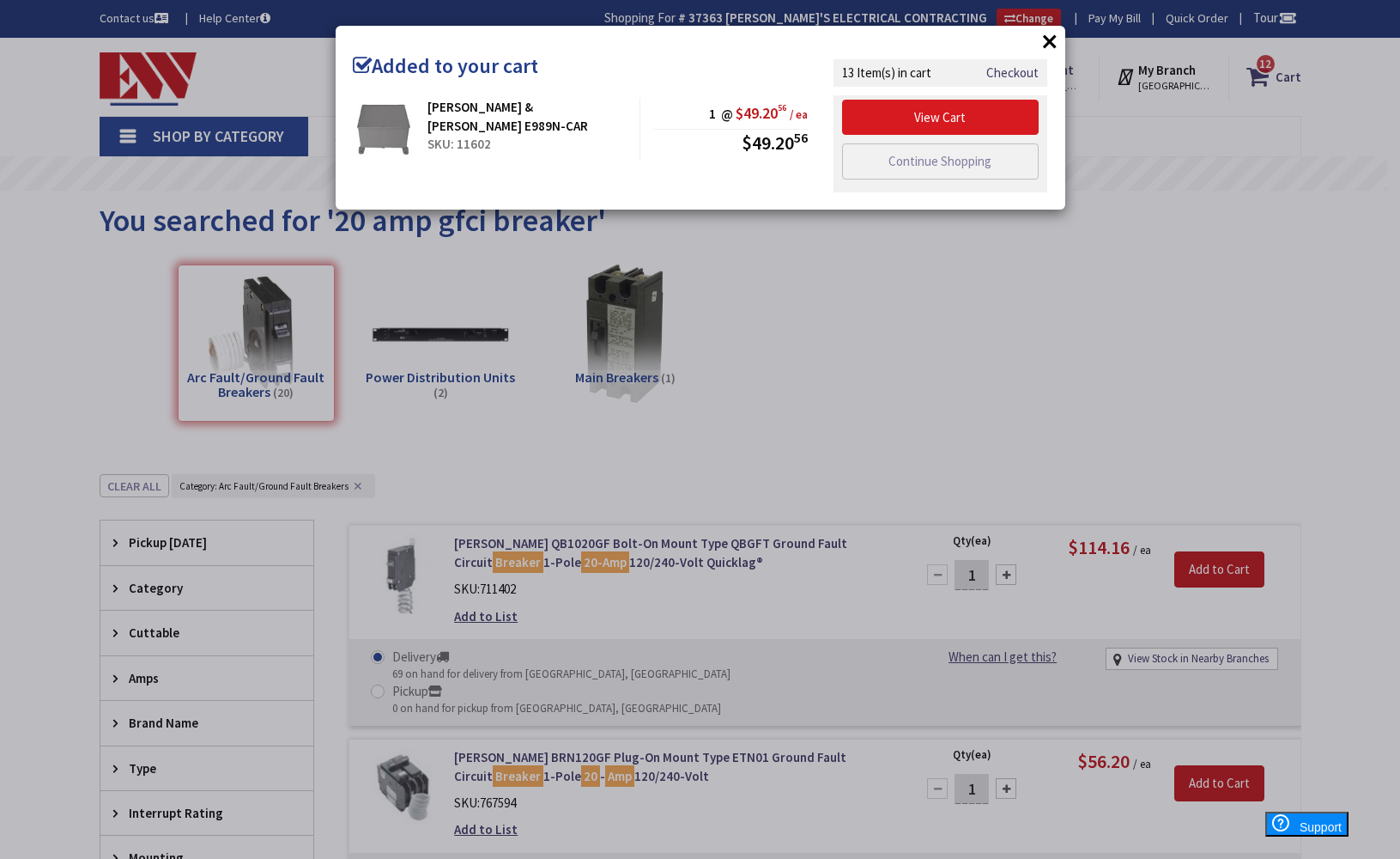
click at [951, 121] on link "View Cart" at bounding box center [941, 117] width 197 height 36
